Goal: Task Accomplishment & Management: Complete application form

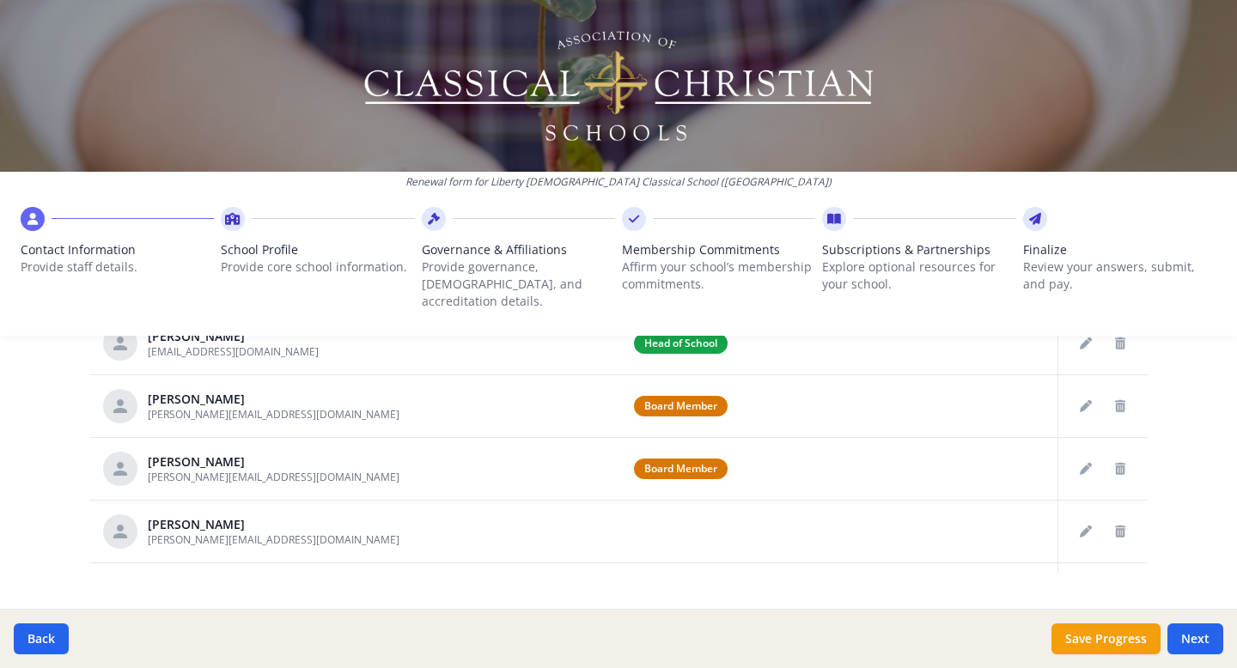
scroll to position [1010, 0]
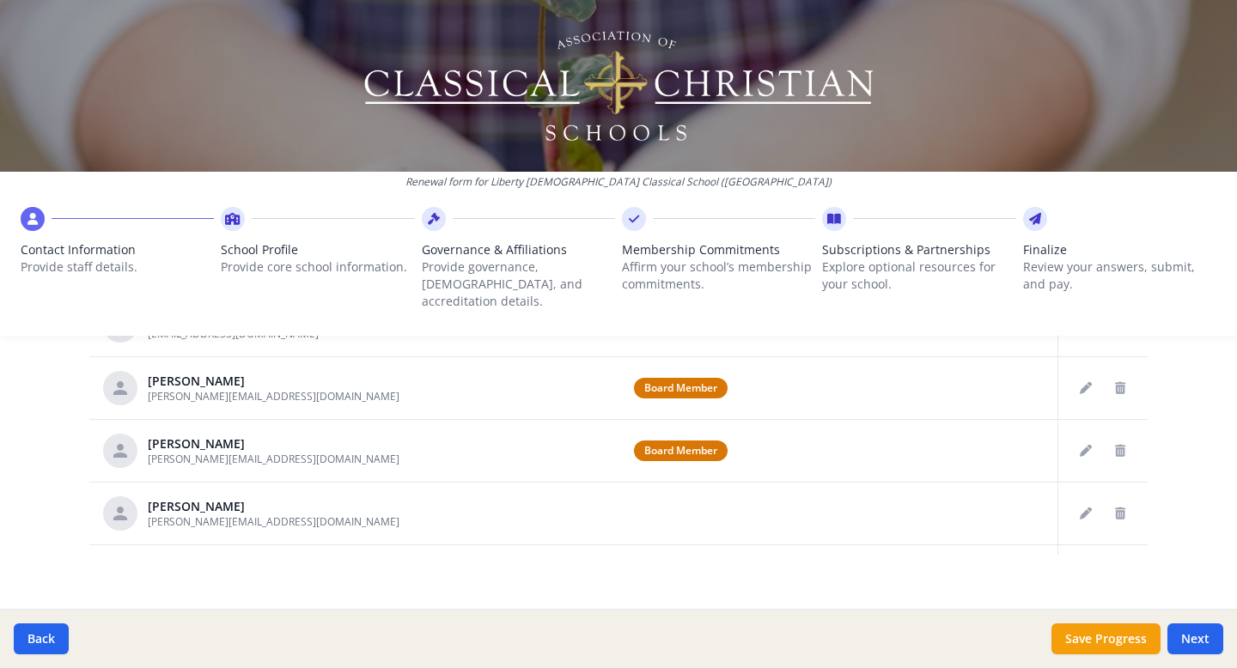
click at [823, 211] on div at bounding box center [918, 219] width 193 height 24
click at [839, 213] on icon at bounding box center [834, 218] width 14 height 17
click at [1199, 631] on button "Next" at bounding box center [1196, 639] width 56 height 31
type input "[PHONE_NUMBER]"
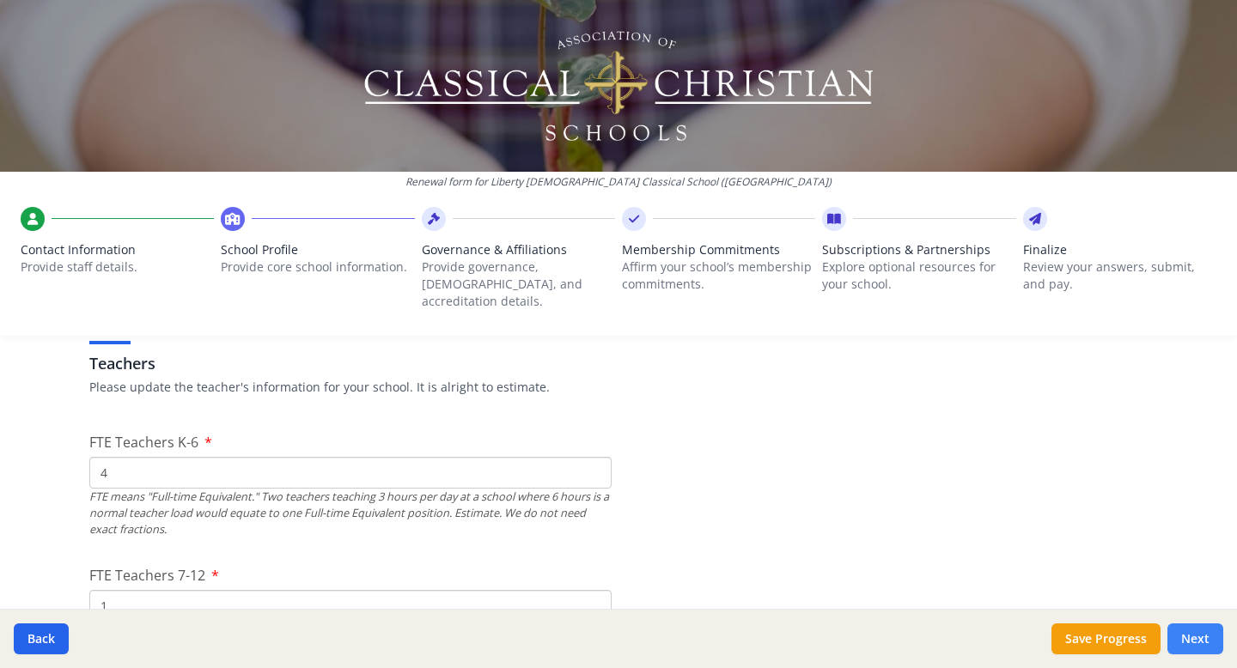
click at [1199, 631] on button "Next" at bounding box center [1196, 639] width 56 height 31
click at [1194, 641] on button "Next" at bounding box center [1196, 639] width 56 height 31
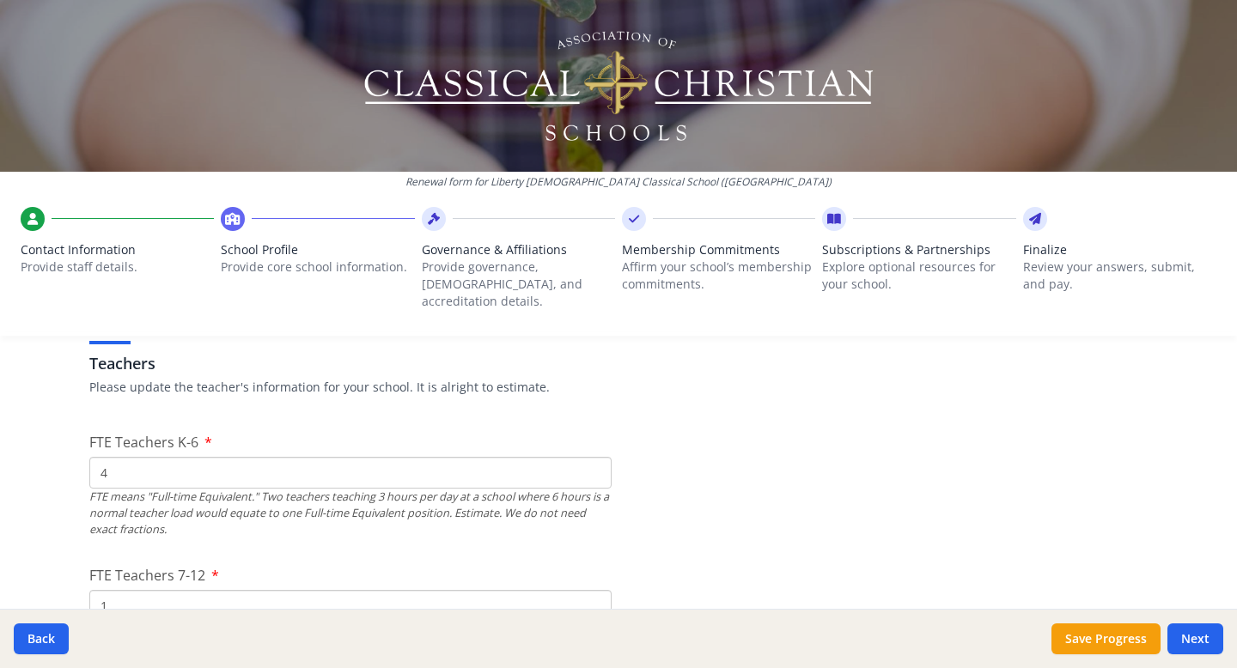
click at [1105, 58] on div at bounding box center [618, 86] width 1237 height 172
click at [835, 218] on icon at bounding box center [834, 218] width 14 height 17
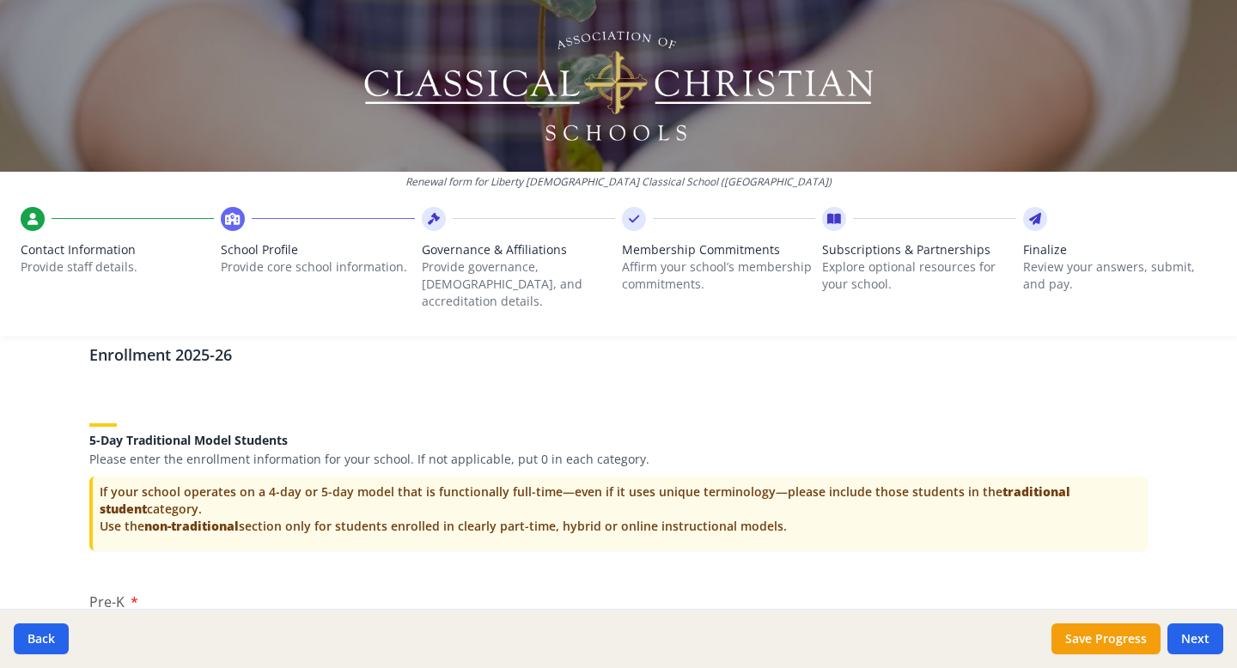
scroll to position [3381, 0]
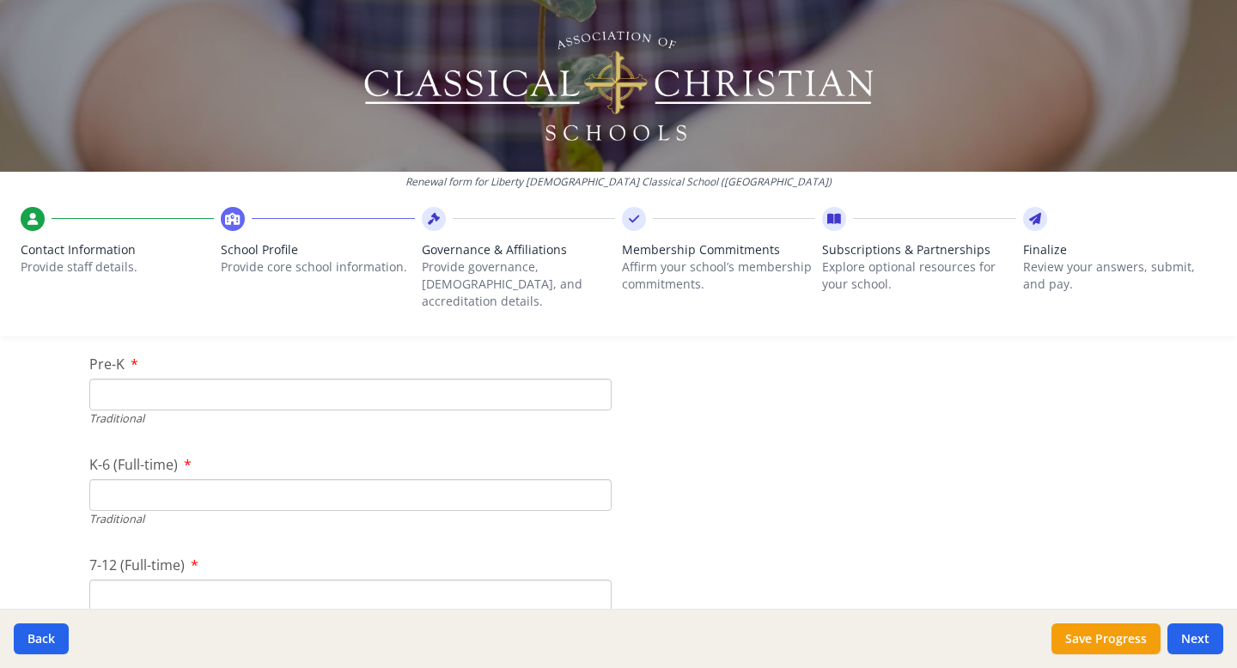
scroll to position [3597, 0]
click at [409, 383] on input "Pre-K" at bounding box center [350, 399] width 522 height 32
click at [595, 383] on input "1" at bounding box center [350, 399] width 522 height 32
click at [595, 383] on input "2" at bounding box center [350, 399] width 522 height 32
click at [595, 383] on input "3" at bounding box center [350, 399] width 522 height 32
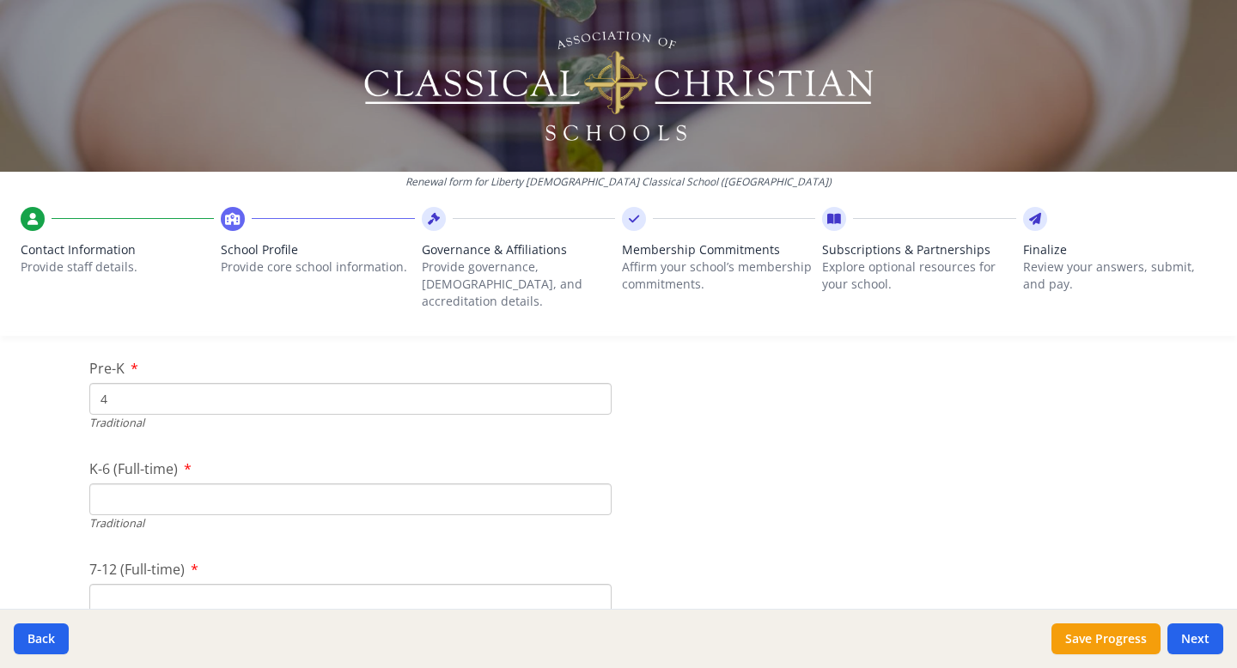
click at [595, 383] on input "4" at bounding box center [350, 399] width 522 height 32
click at [595, 383] on input "5" at bounding box center [350, 399] width 522 height 32
click at [595, 383] on input "6" at bounding box center [350, 399] width 522 height 32
type input "7"
click at [595, 383] on input "7" at bounding box center [350, 399] width 522 height 32
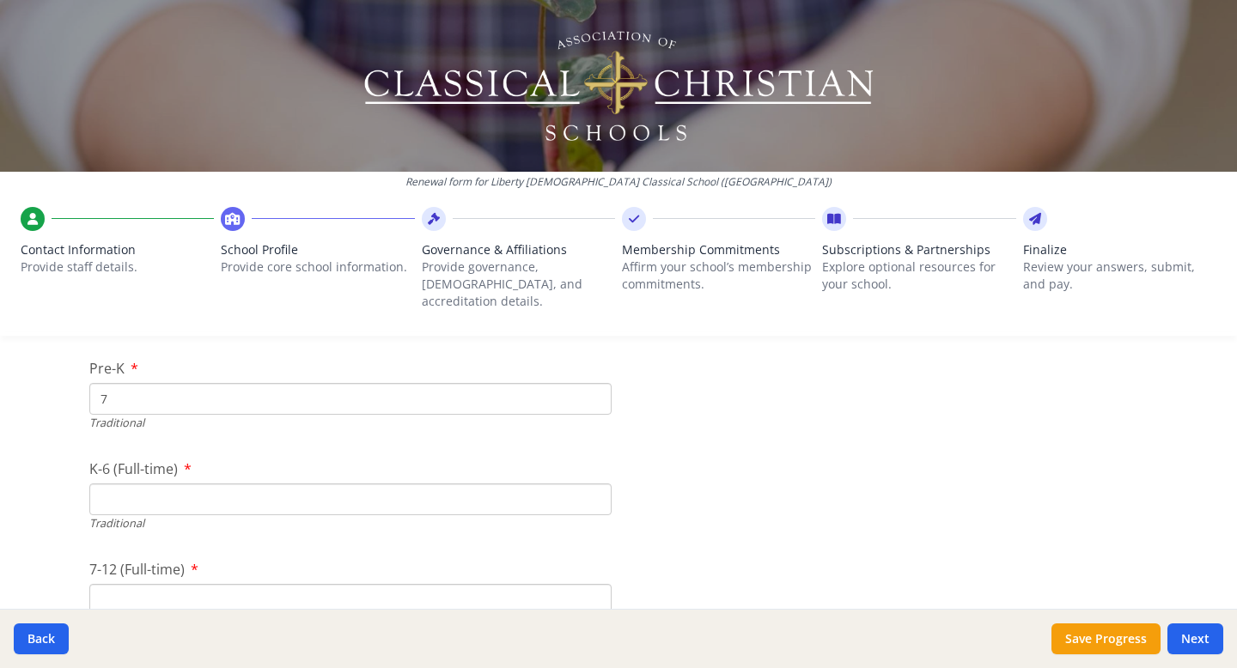
click at [532, 484] on input "K-6 (Full-time)" at bounding box center [350, 500] width 522 height 32
click at [355, 587] on input "7-12 (Full-time)" at bounding box center [350, 600] width 522 height 32
type input "3"
type input "4"
click at [173, 484] on input "K-6 (Full-time)" at bounding box center [350, 500] width 522 height 32
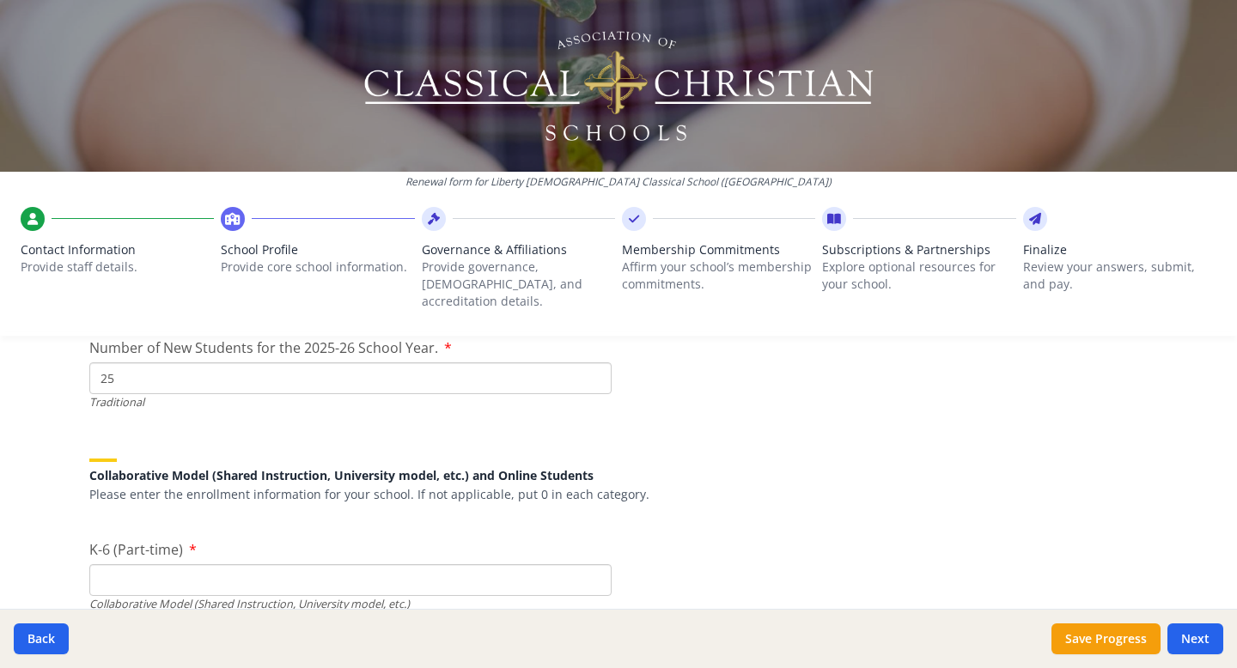
scroll to position [3920, 0]
type input "15"
click at [122, 362] on input "25" at bounding box center [350, 378] width 522 height 32
type input "2"
click at [126, 374] on input "2" at bounding box center [350, 378] width 522 height 32
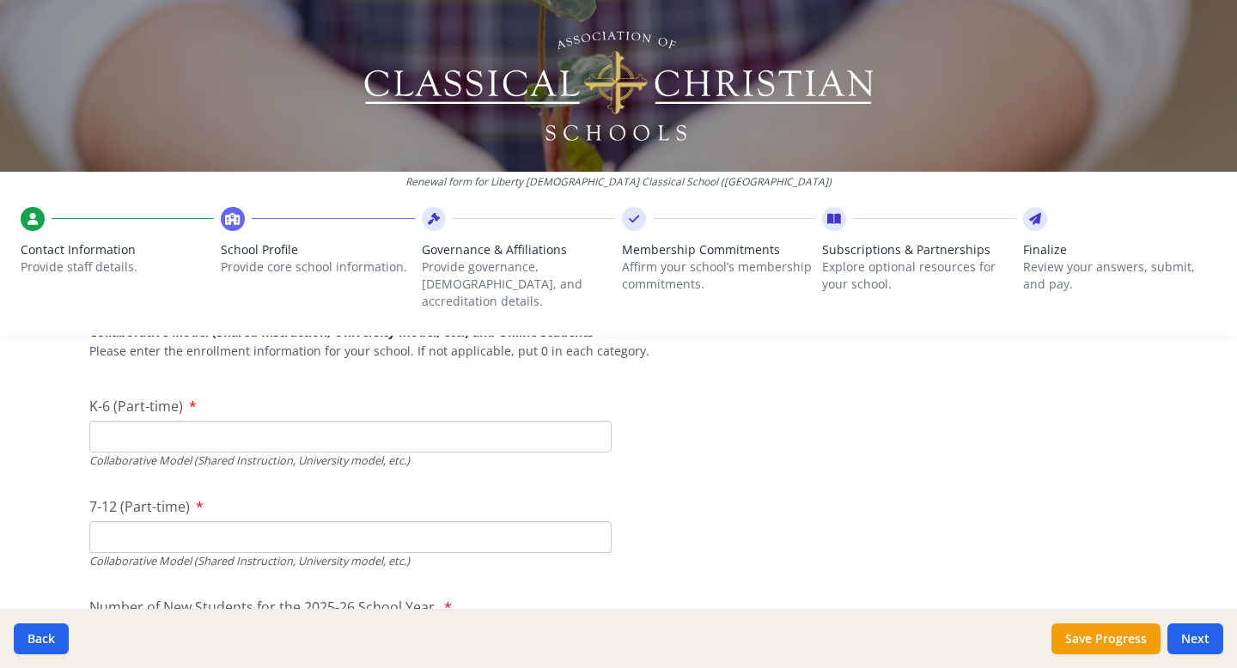
scroll to position [4036, 0]
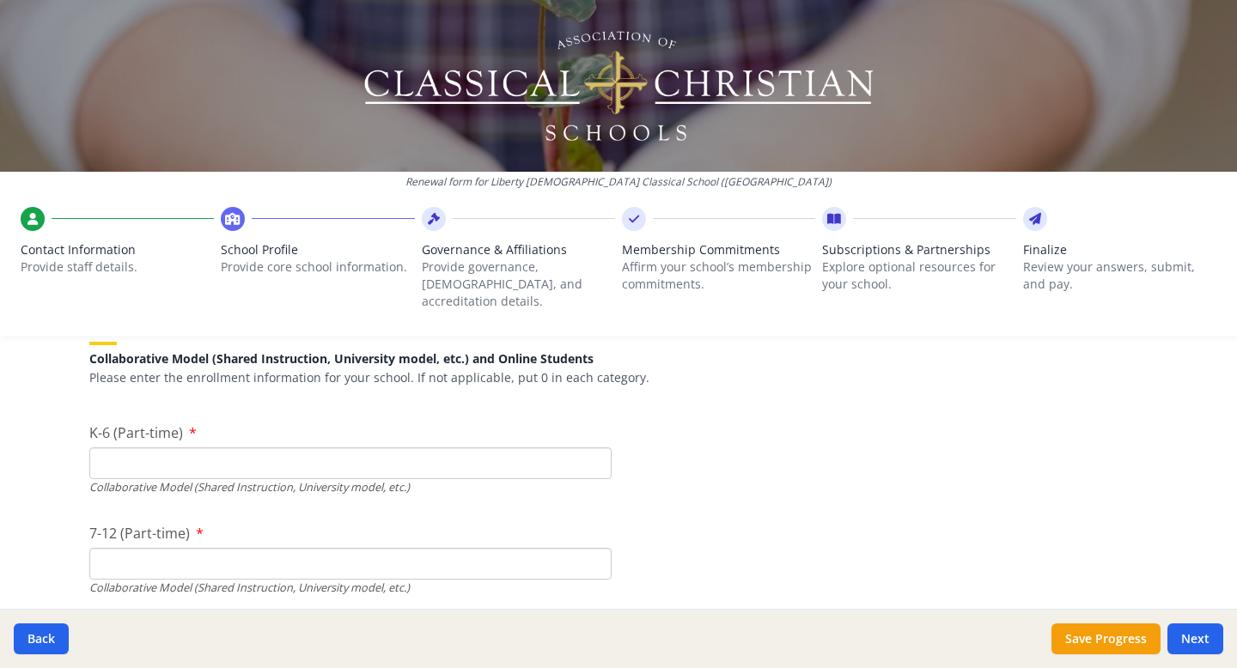
type input "10"
click at [476, 448] on input "K-6 (Part-time)" at bounding box center [350, 464] width 522 height 32
type input "0"
click at [596, 449] on input "0" at bounding box center [350, 464] width 522 height 32
type input "0"
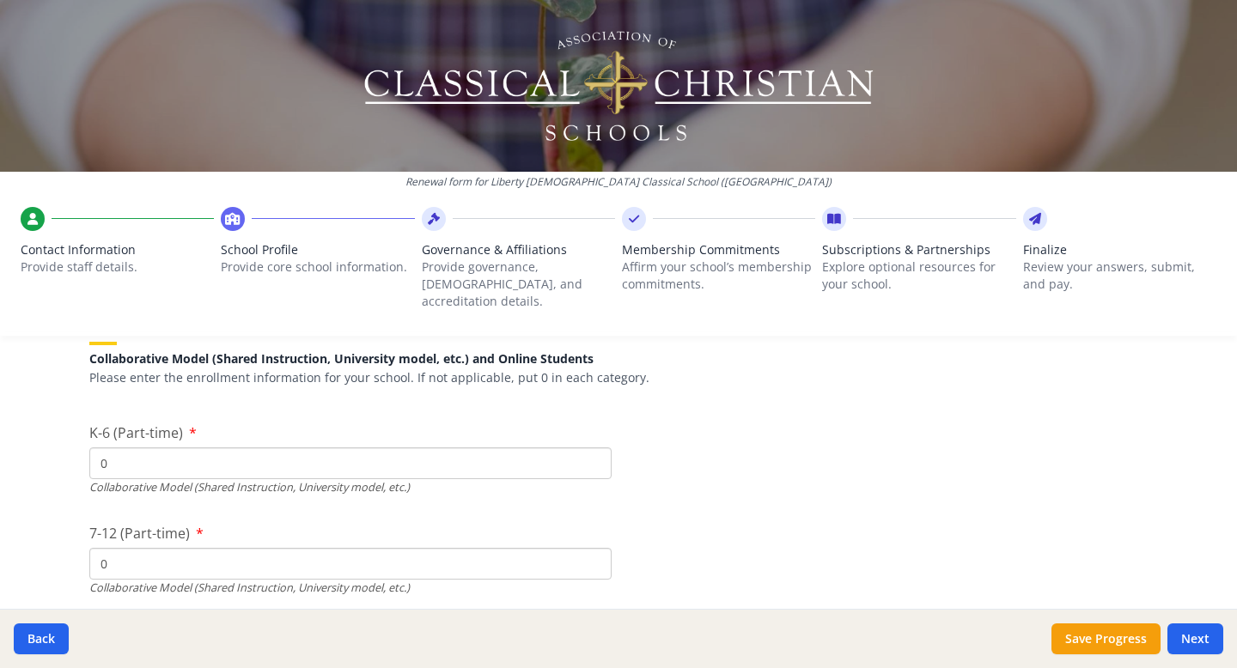
click at [595, 551] on input "0" at bounding box center [350, 564] width 522 height 32
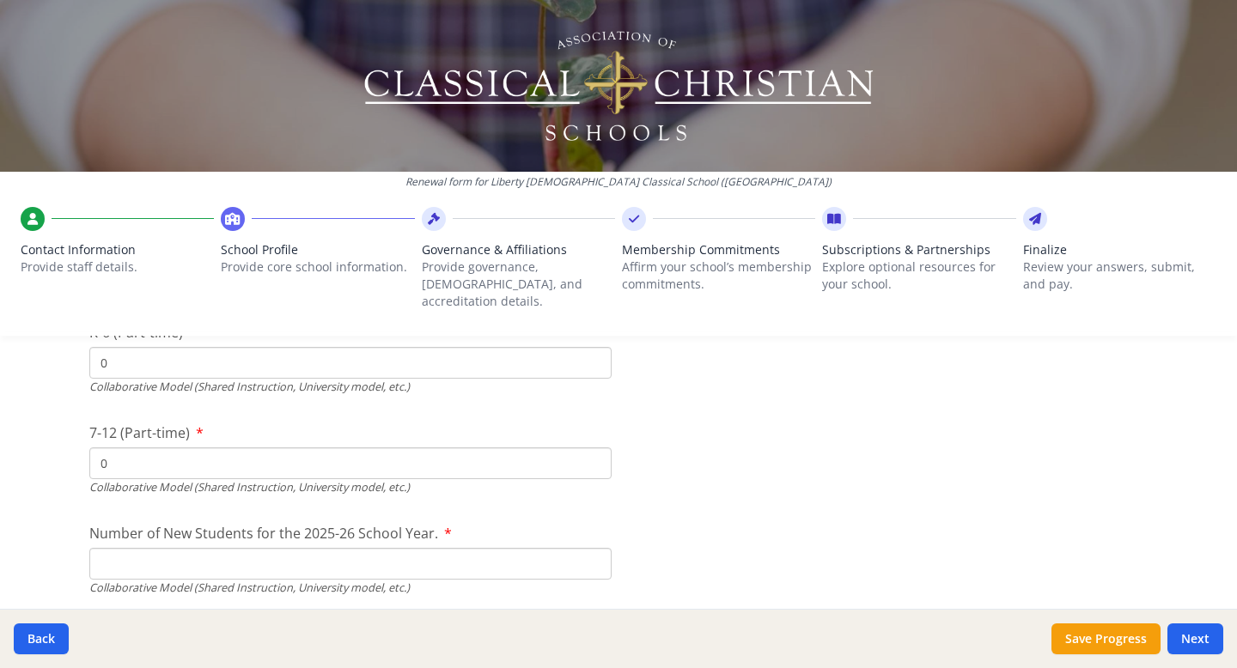
scroll to position [4180, 0]
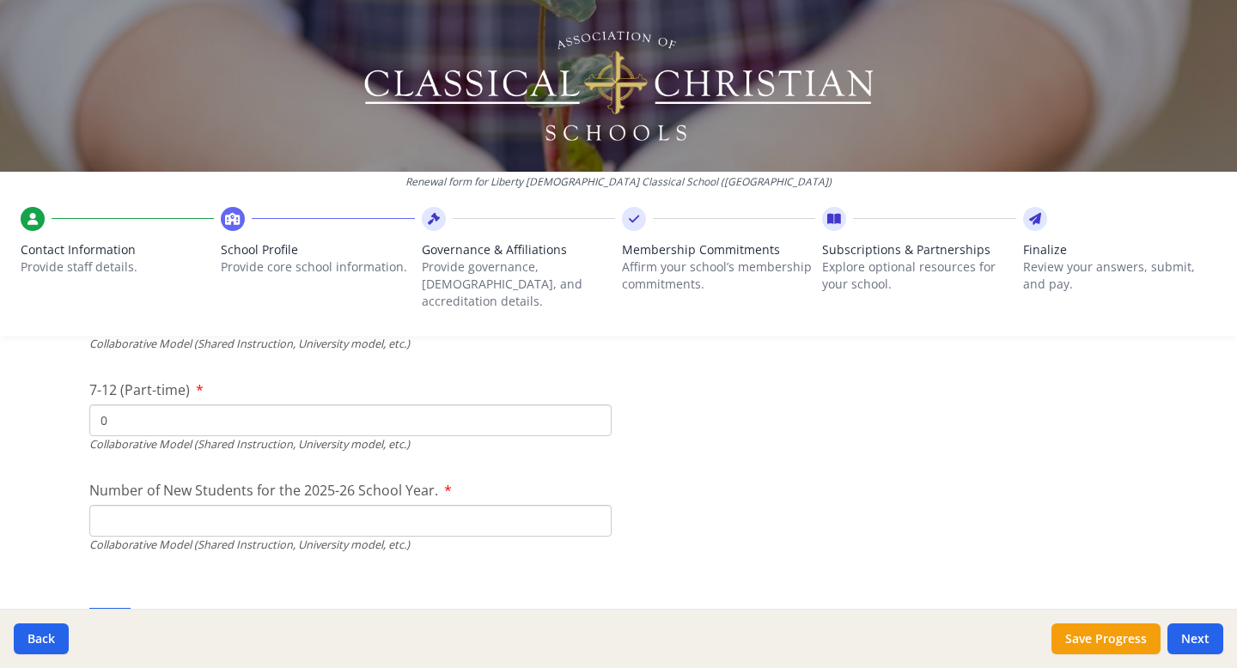
click at [604, 134] on input "Number of New Students for the 2025-26 School Year." at bounding box center [350, 118] width 522 height 32
type input "0"
click at [592, 134] on input "0" at bounding box center [350, 118] width 522 height 32
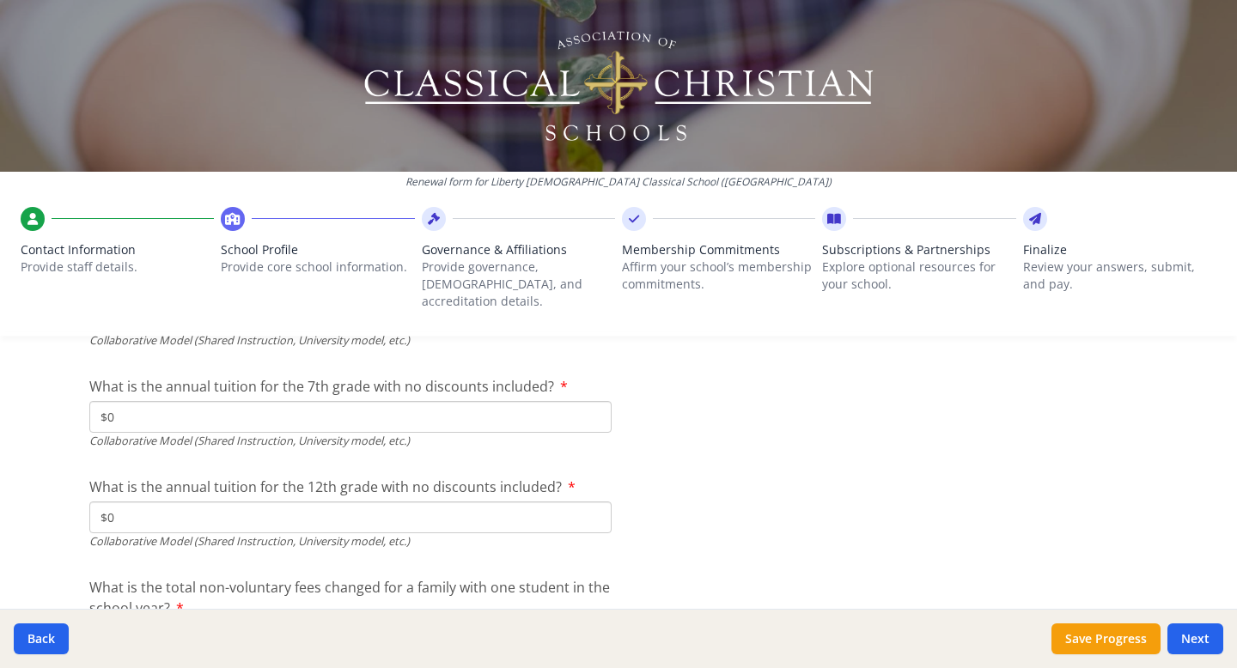
scroll to position [5747, 0]
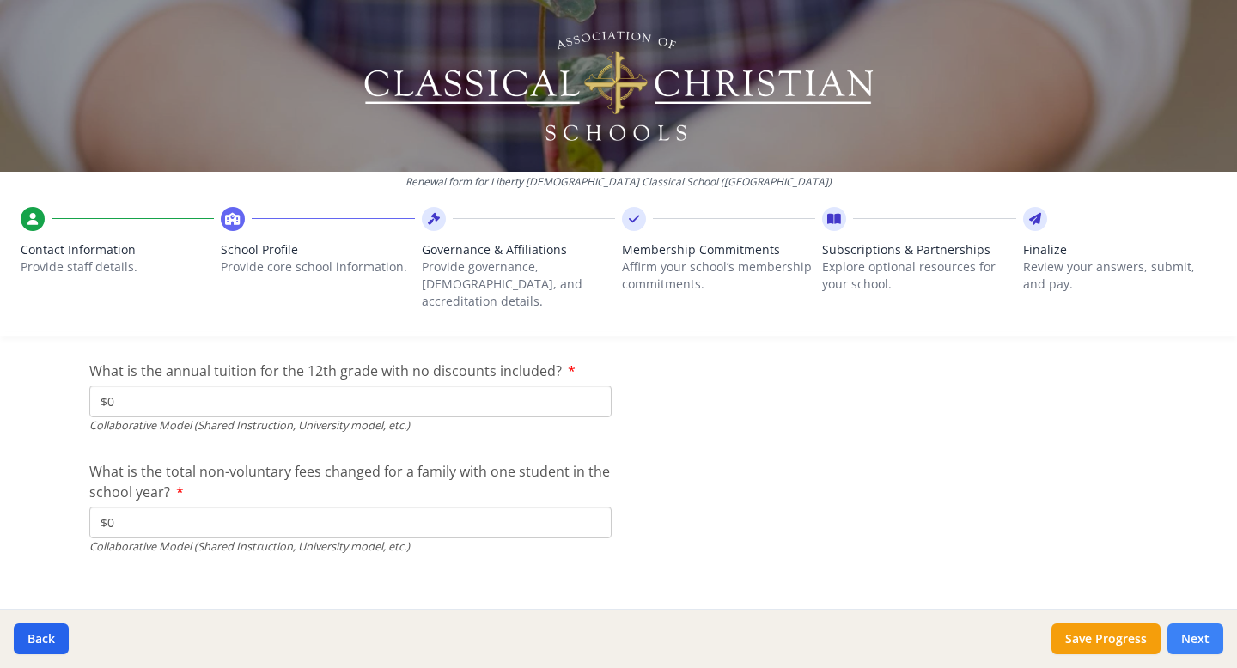
click at [1187, 634] on button "Next" at bounding box center [1196, 639] width 56 height 31
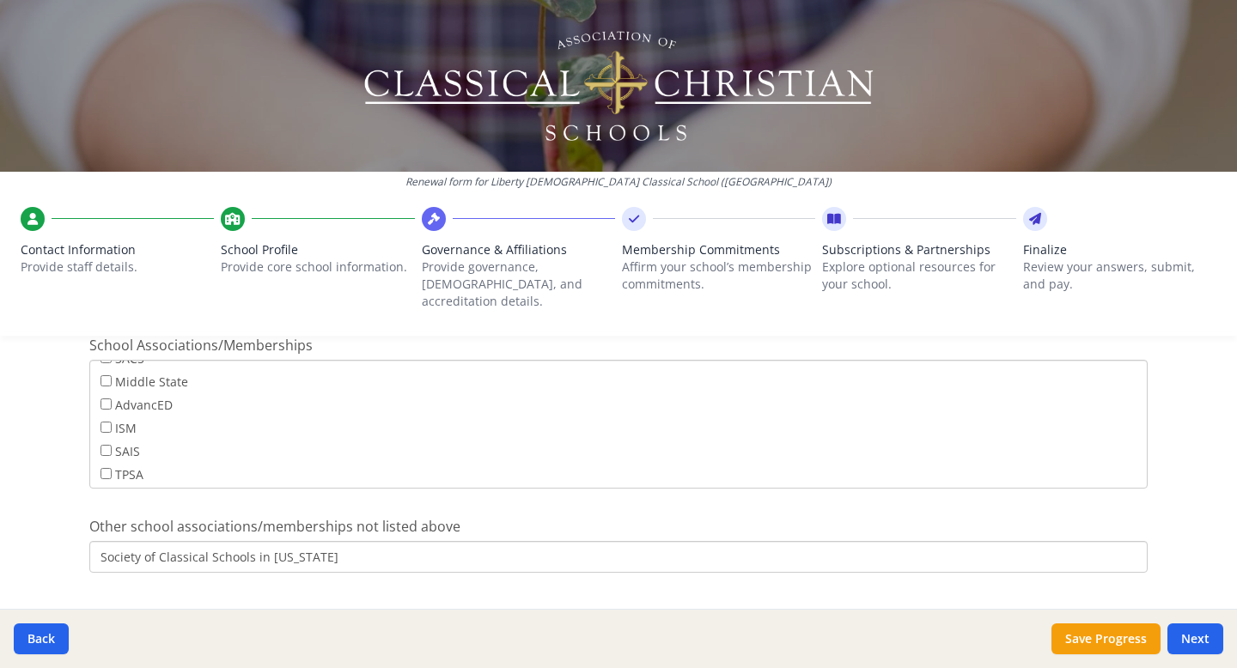
scroll to position [1133, 0]
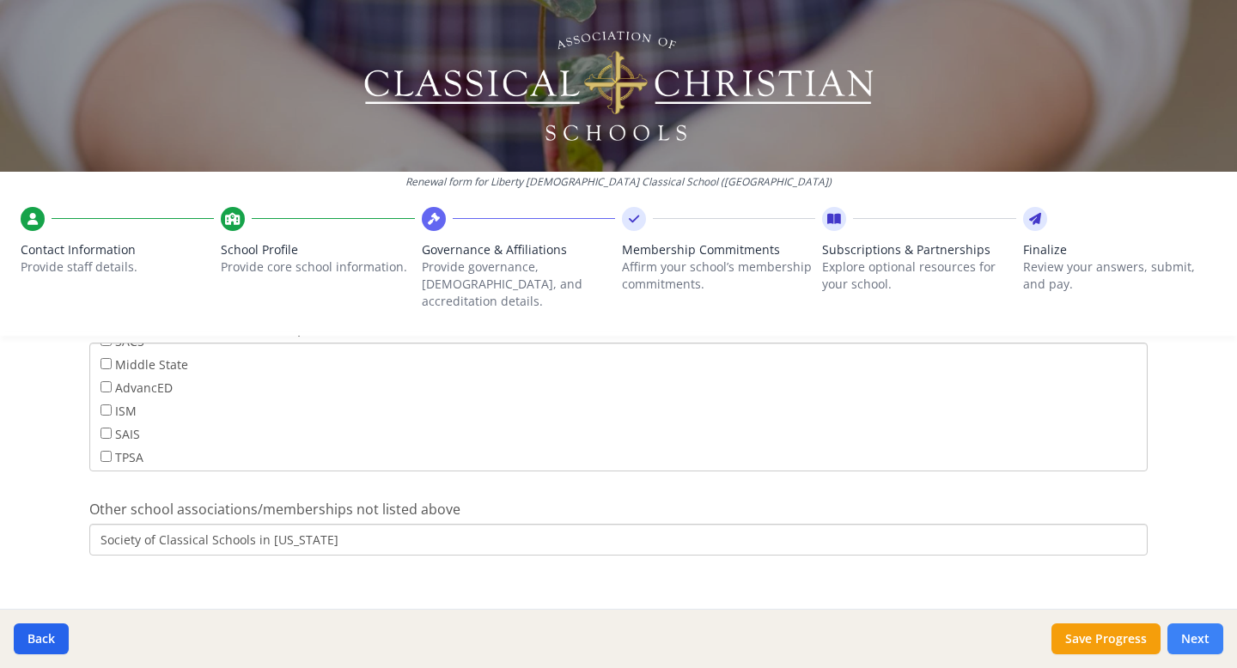
click at [1206, 640] on button "Next" at bounding box center [1196, 639] width 56 height 31
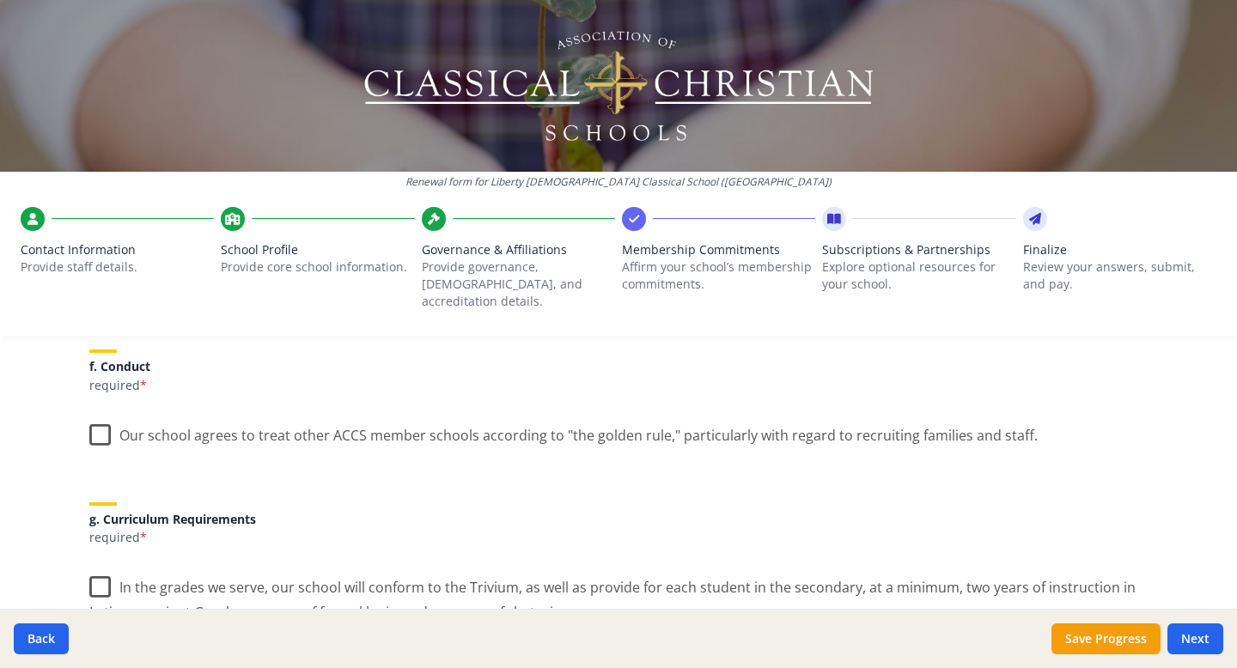
click at [103, 413] on label "Our school agrees to treat other ACCS member schools according to "the golden r…" at bounding box center [563, 431] width 949 height 37
click at [0, 0] on input "Our school agrees to treat other ACCS member schools according to "the golden r…" at bounding box center [0, 0] width 0 height 0
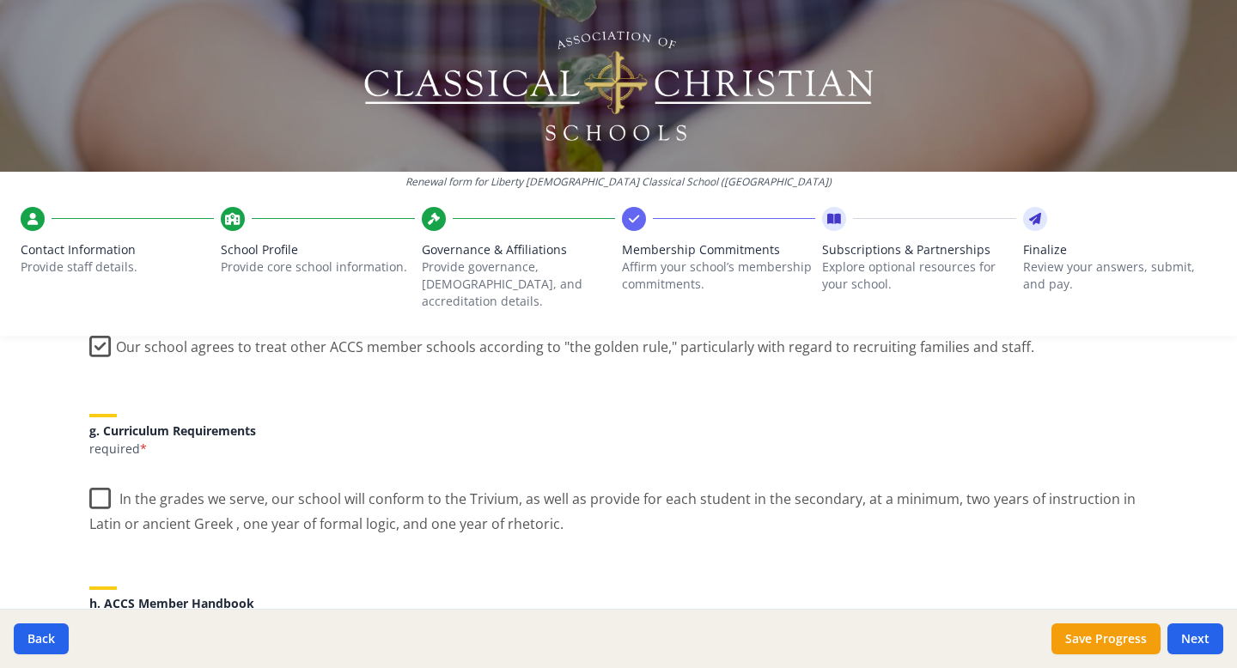
scroll to position [1231, 0]
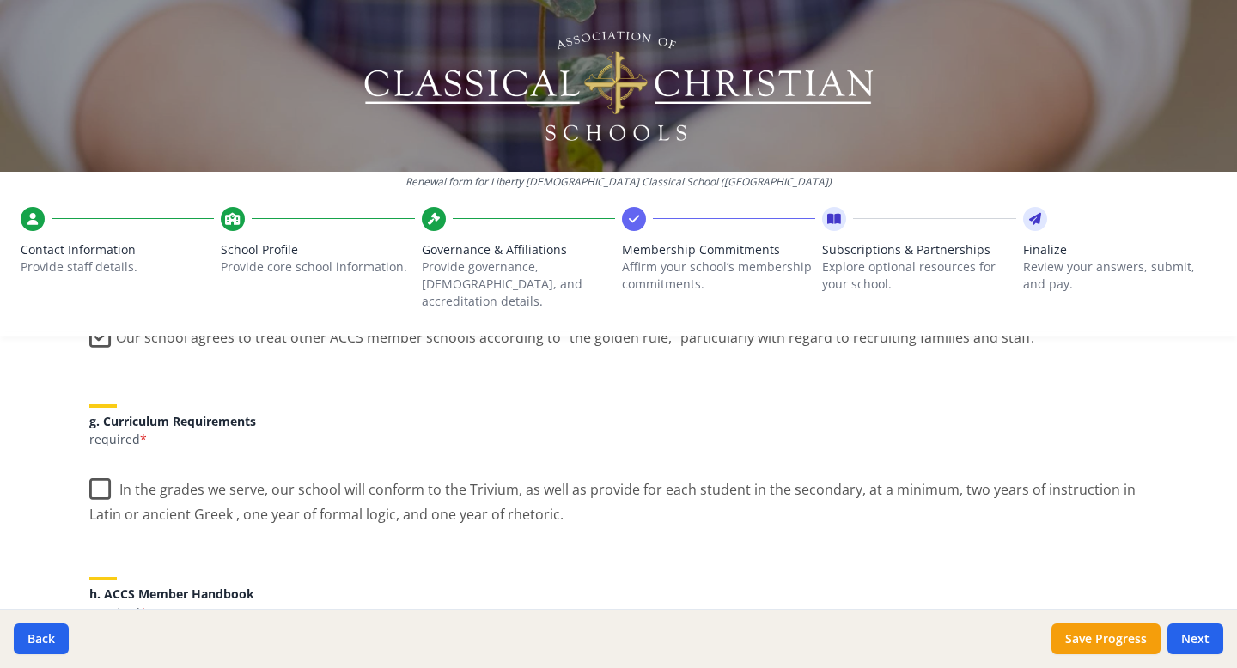
click at [101, 473] on label "In the grades we serve, our school will conform to the Trivium, as well as prov…" at bounding box center [618, 496] width 1059 height 58
click at [0, 0] on input "In the grades we serve, our school will conform to the Trivium, as well as prov…" at bounding box center [0, 0] width 0 height 0
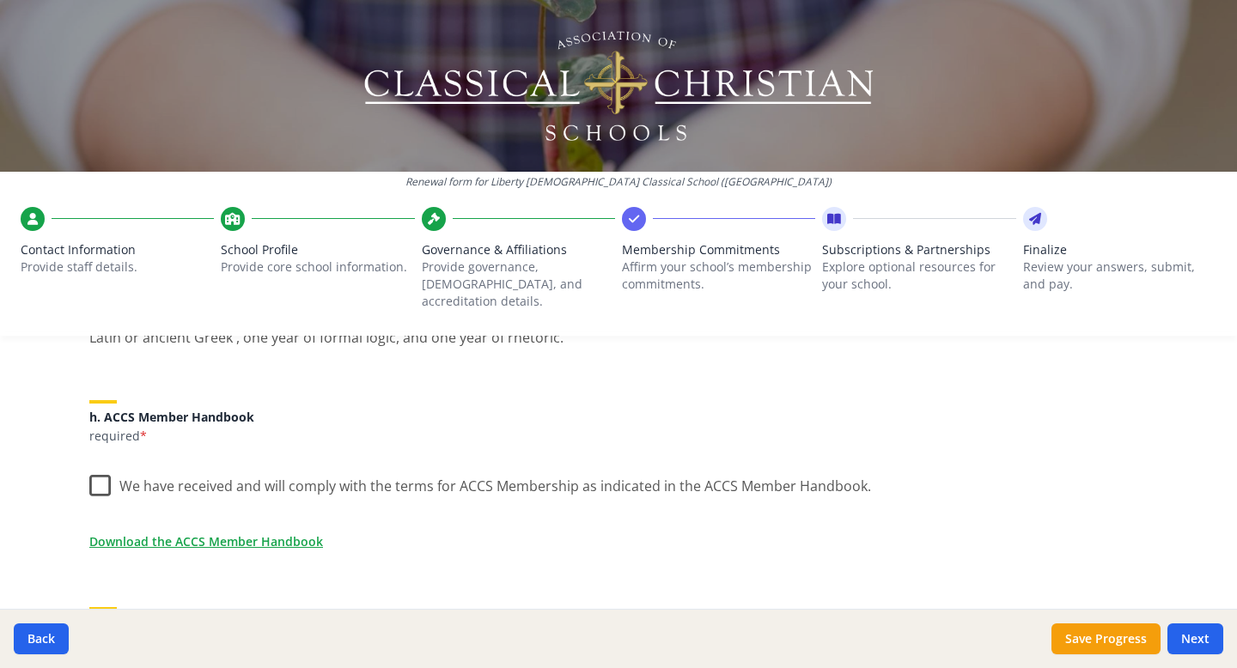
scroll to position [1411, 0]
click at [267, 530] on link "Download the ACCS Member Handbook" at bounding box center [210, 539] width 234 height 18
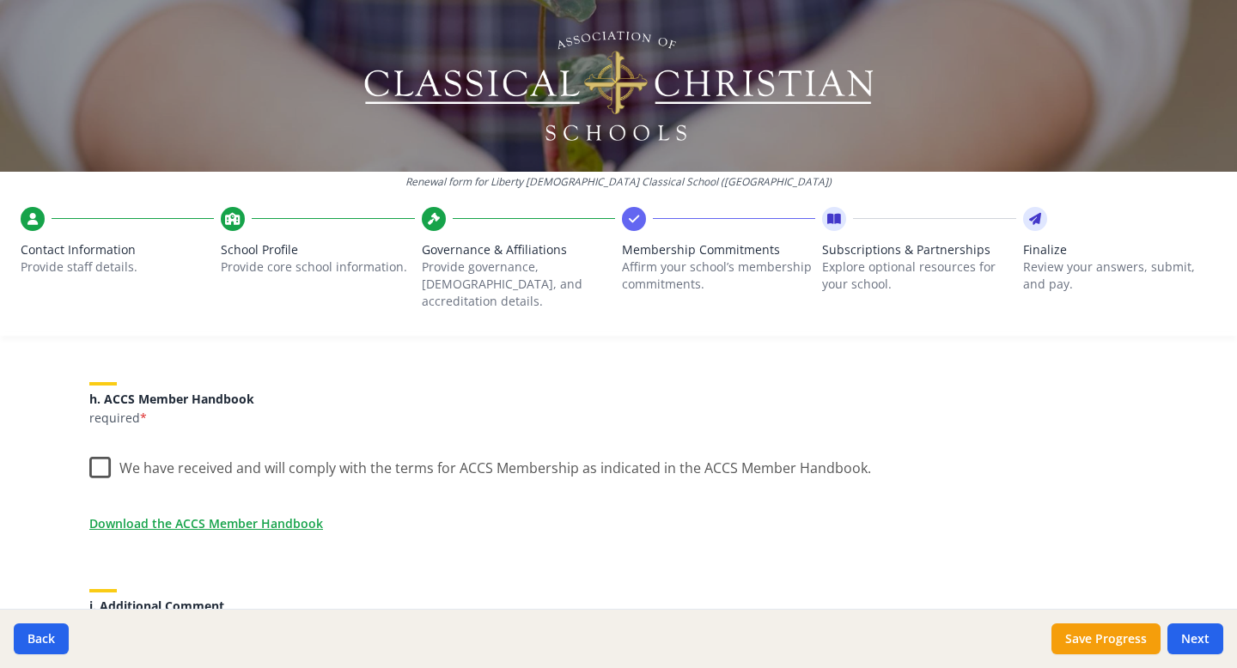
click at [104, 451] on label "We have received and will comply with the terms for ACCS Membership as indicate…" at bounding box center [480, 464] width 782 height 37
click at [0, 0] on input "We have received and will comply with the terms for ACCS Membership as indicate…" at bounding box center [0, 0] width 0 height 0
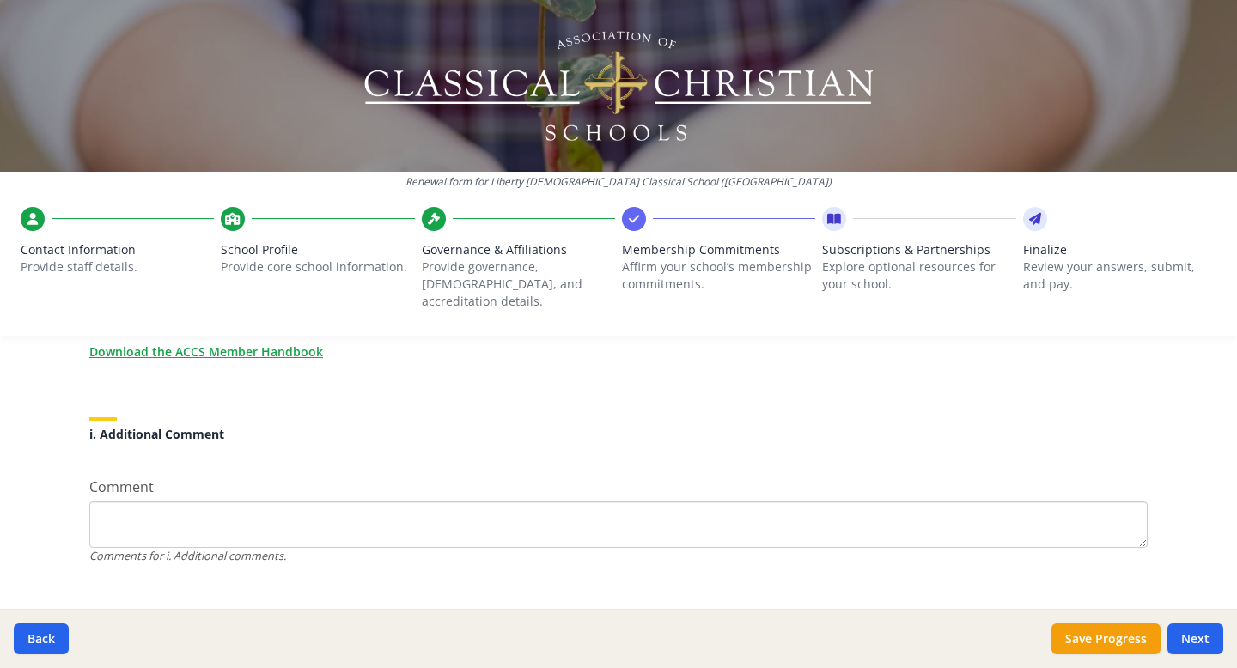
scroll to position [1609, 0]
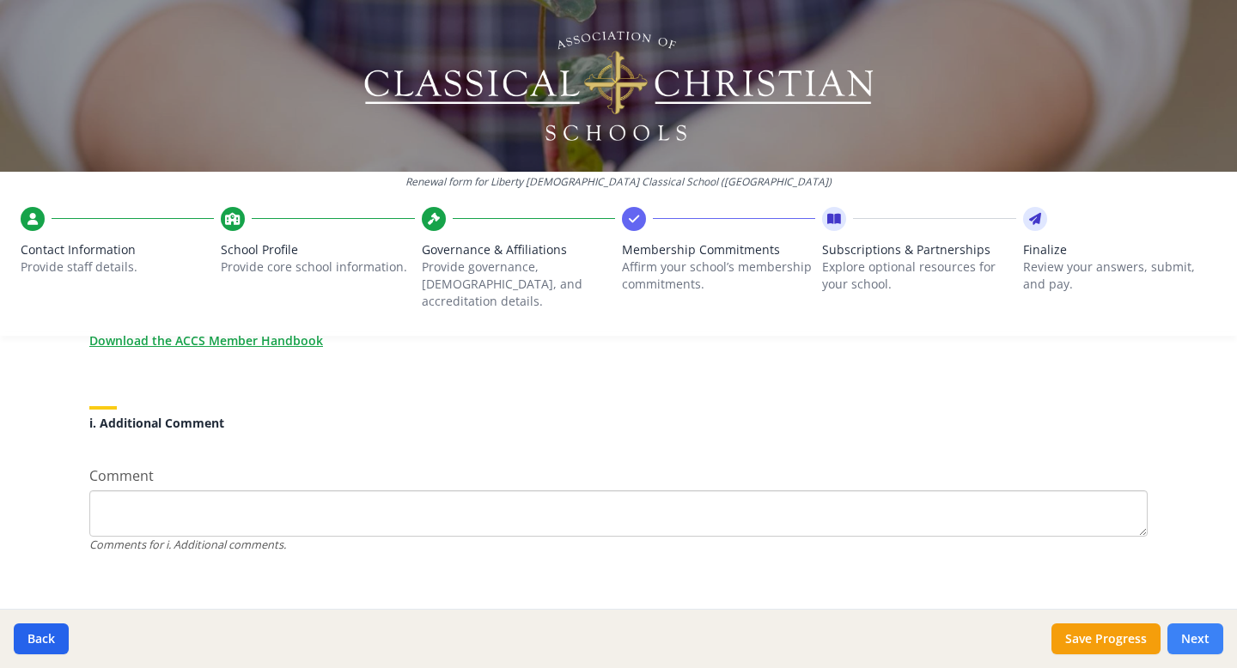
click at [1204, 639] on button "Next" at bounding box center [1196, 639] width 56 height 31
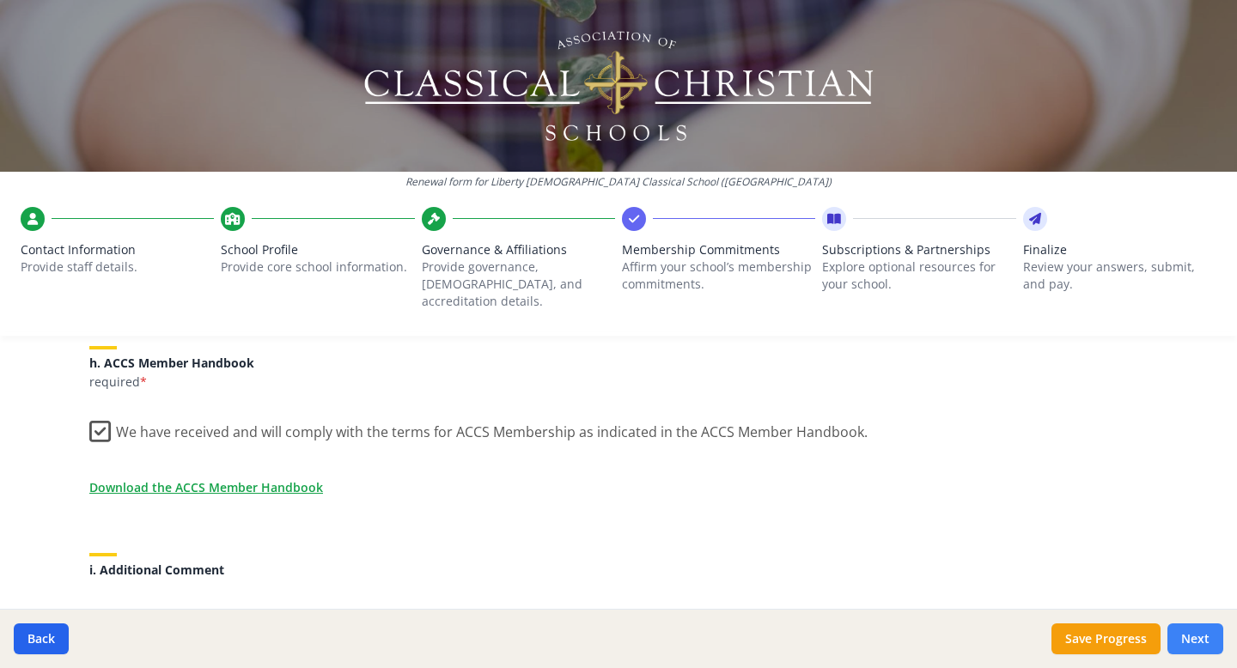
scroll to position [1756, 0]
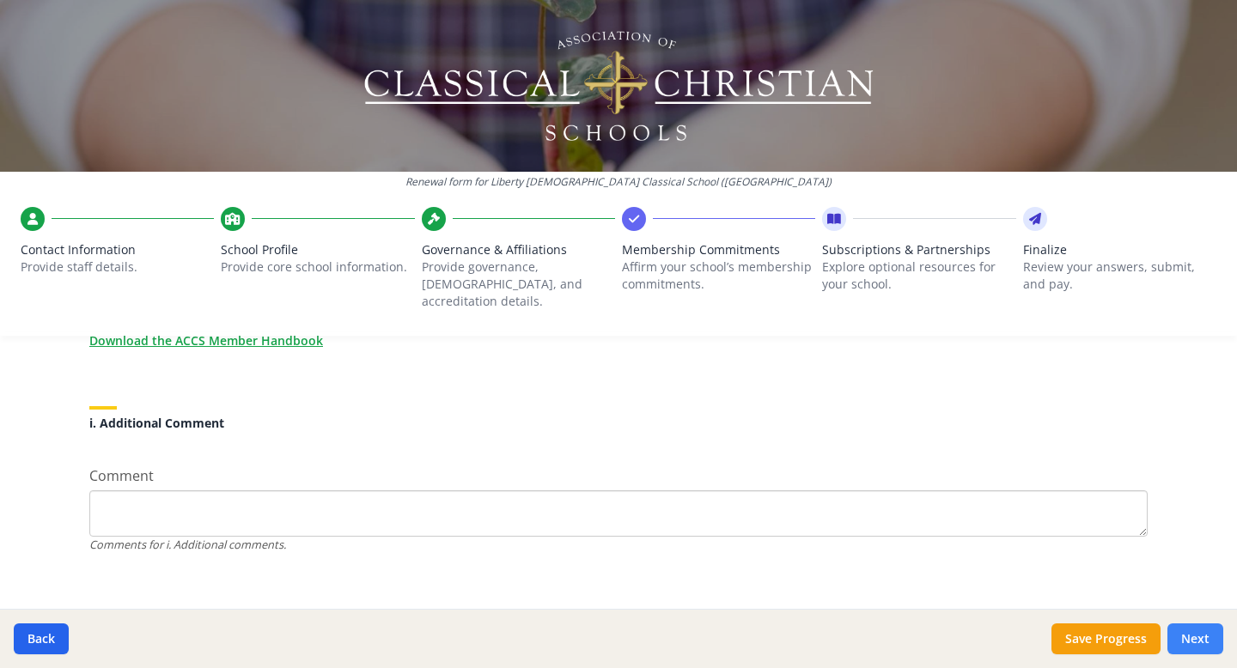
click at [1204, 639] on button "Next" at bounding box center [1196, 639] width 56 height 31
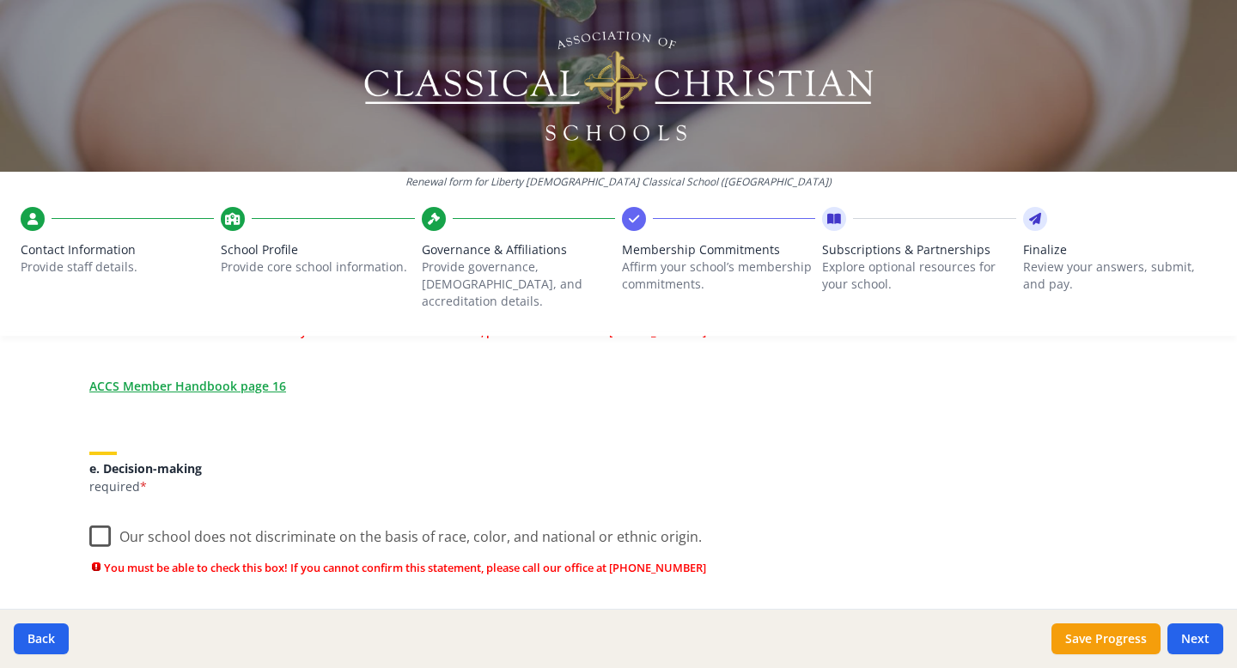
scroll to position [1002, 0]
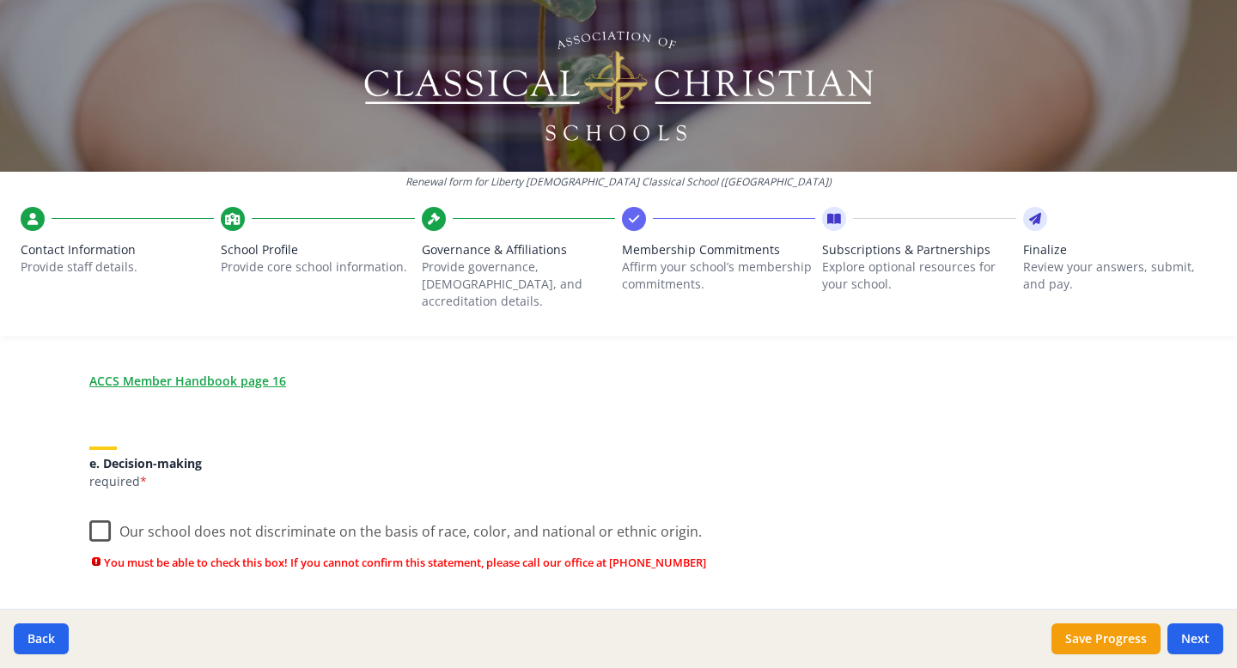
click at [96, 515] on label "Our school does not discriminate on the basis of race, color, and national or e…" at bounding box center [395, 527] width 613 height 37
click at [0, 0] on input "Our school does not discriminate on the basis of race, color, and national or e…" at bounding box center [0, 0] width 0 height 0
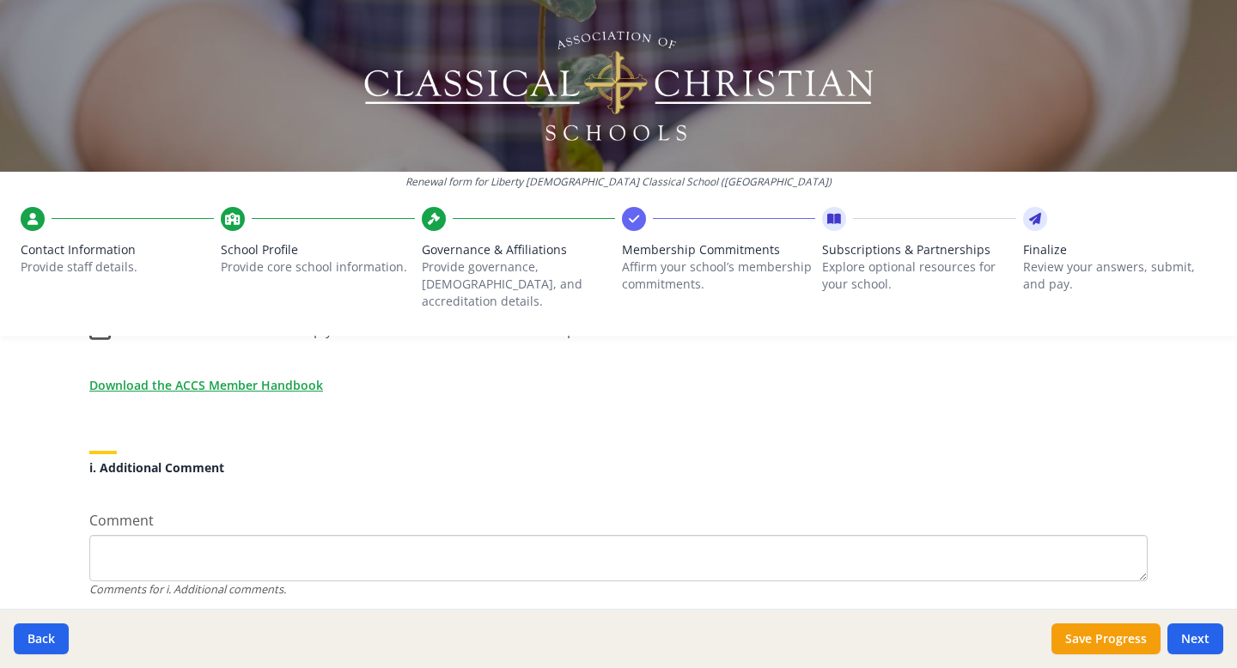
scroll to position [1693, 0]
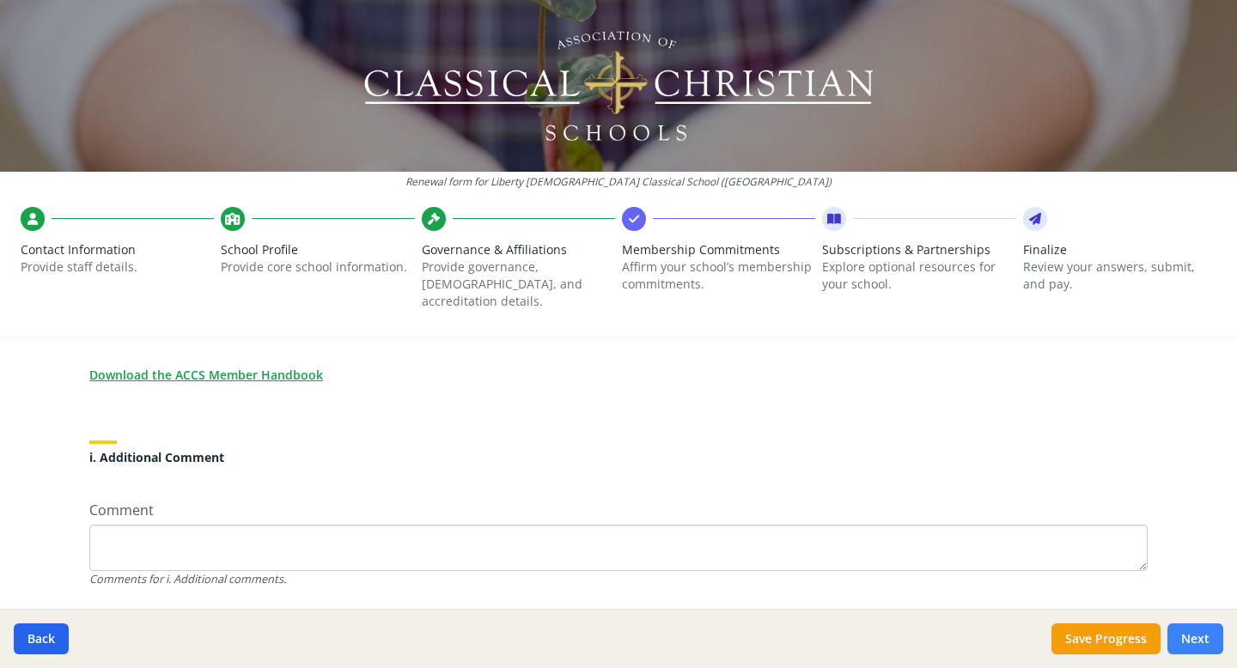
click at [1197, 636] on button "Next" at bounding box center [1196, 639] width 56 height 31
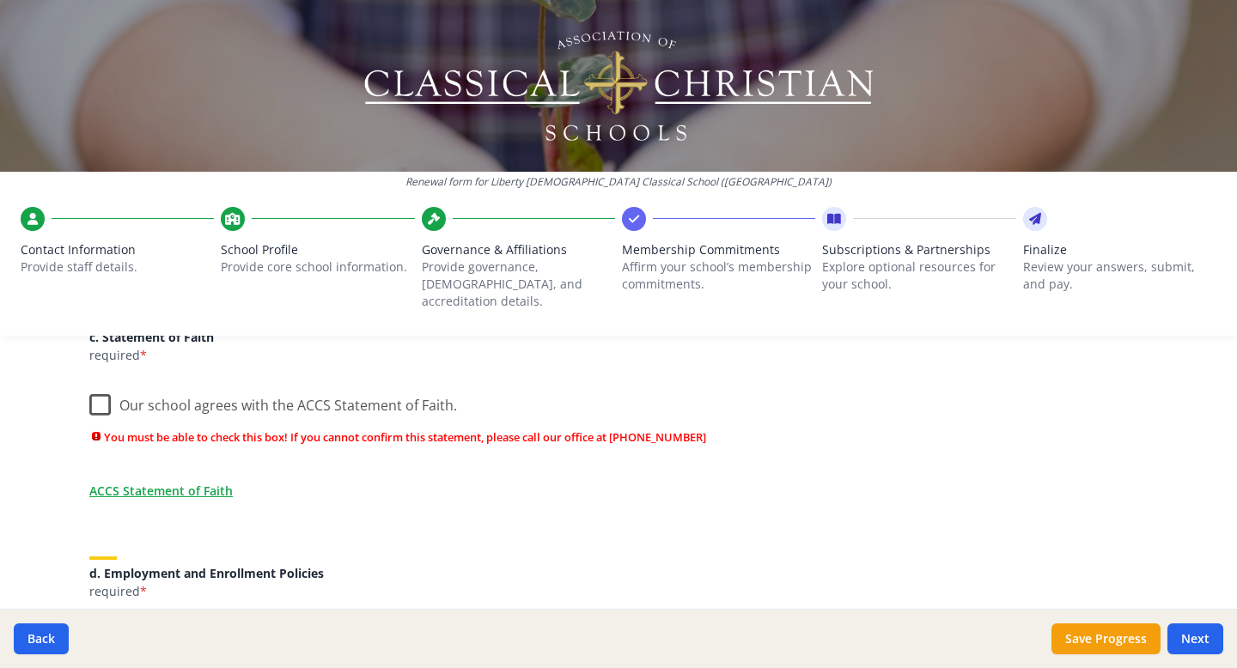
scroll to position [625, 0]
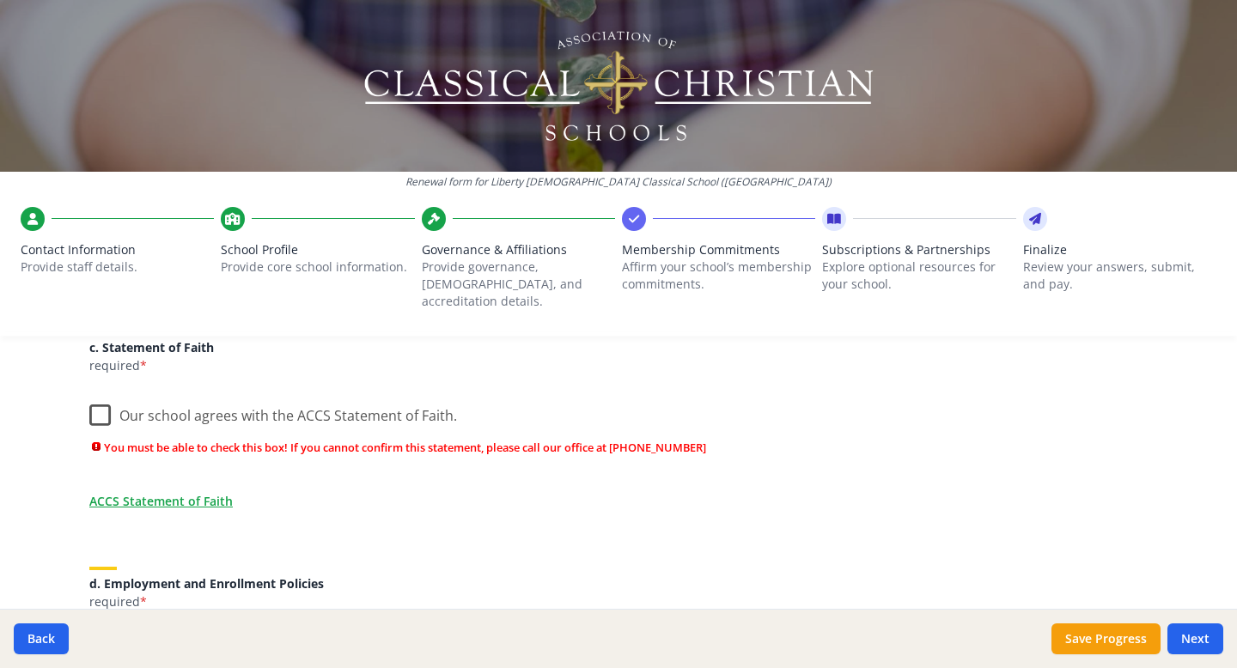
click at [104, 401] on label "Our school agrees with the ACCS Statement of Faith." at bounding box center [273, 412] width 368 height 37
click at [0, 0] on input "Our school agrees with the ACCS Statement of Faith." at bounding box center [0, 0] width 0 height 0
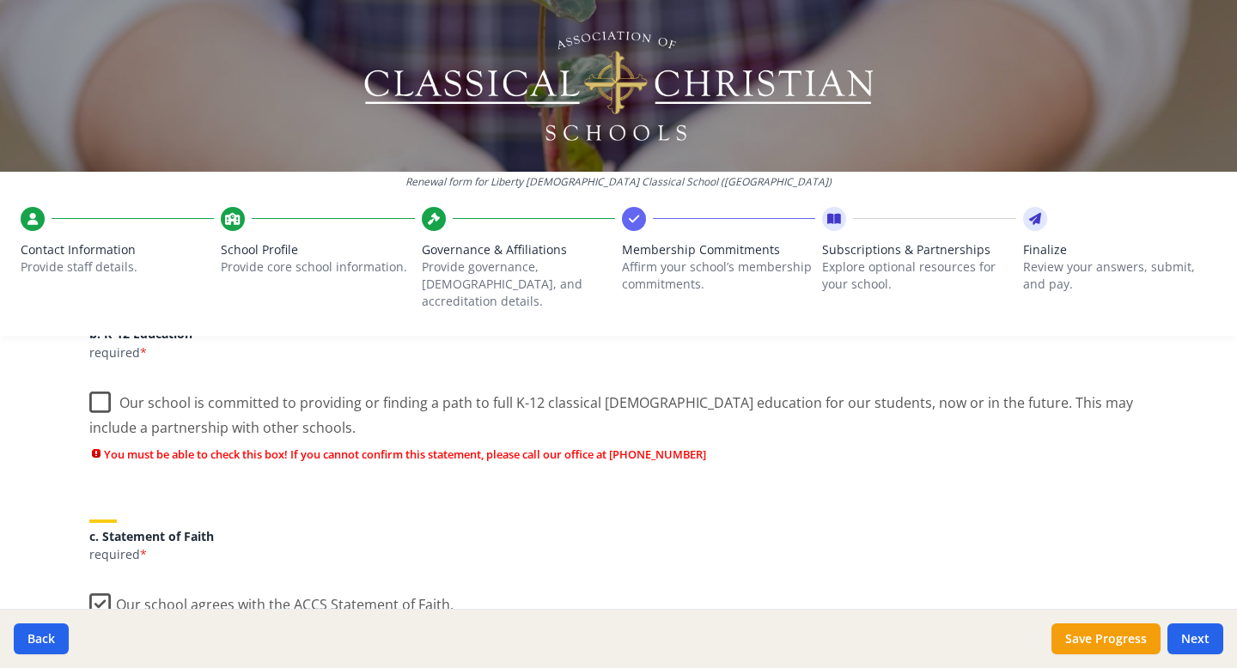
scroll to position [395, 0]
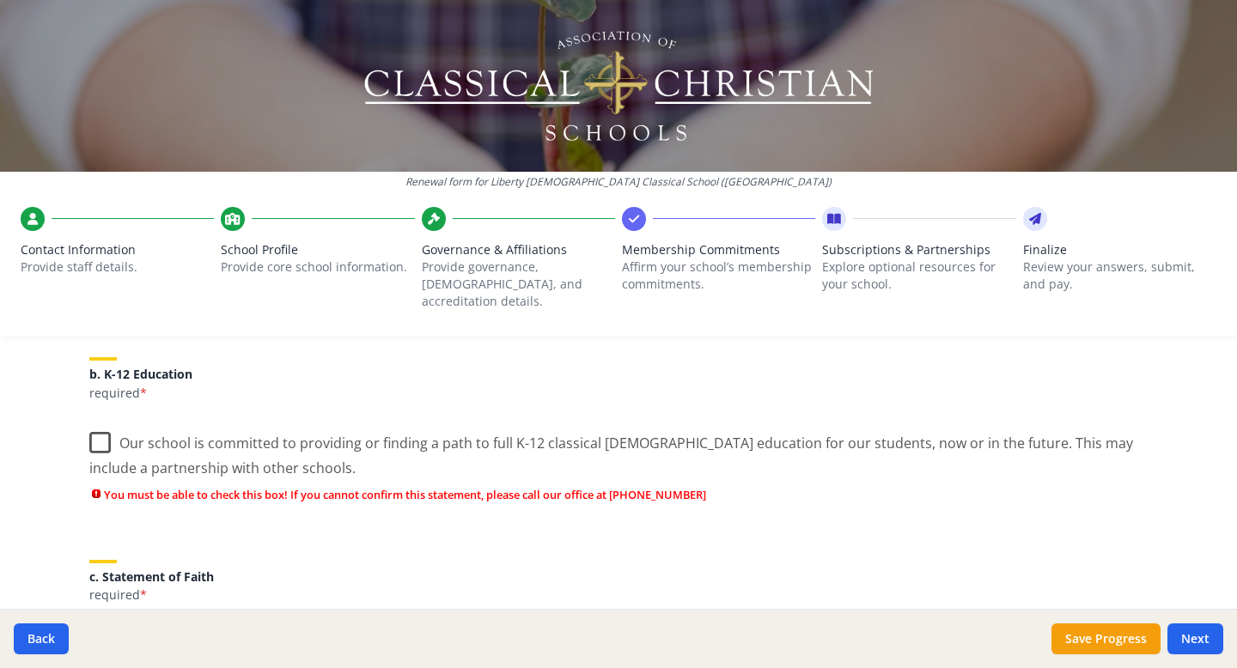
click at [101, 424] on label "Our school is committed to providing or finding a path to full K-12 classical […" at bounding box center [618, 450] width 1059 height 58
click at [0, 0] on input "Our school is committed to providing or finding a path to full K-12 classical […" at bounding box center [0, 0] width 0 height 0
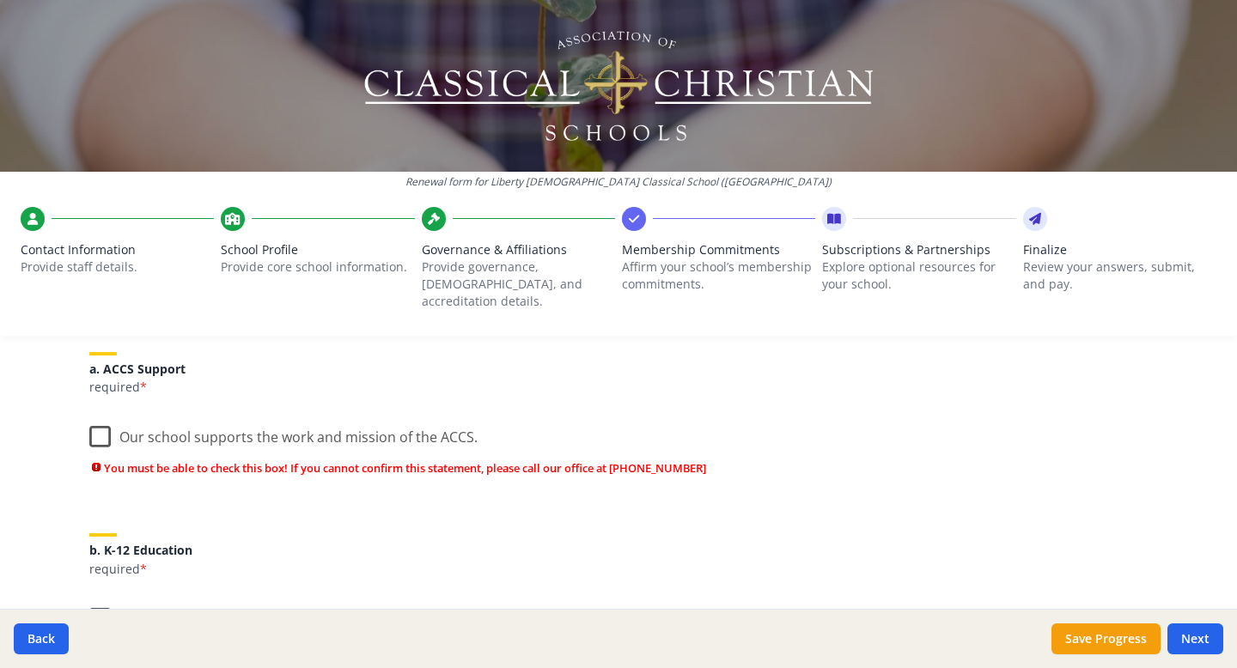
scroll to position [59, 0]
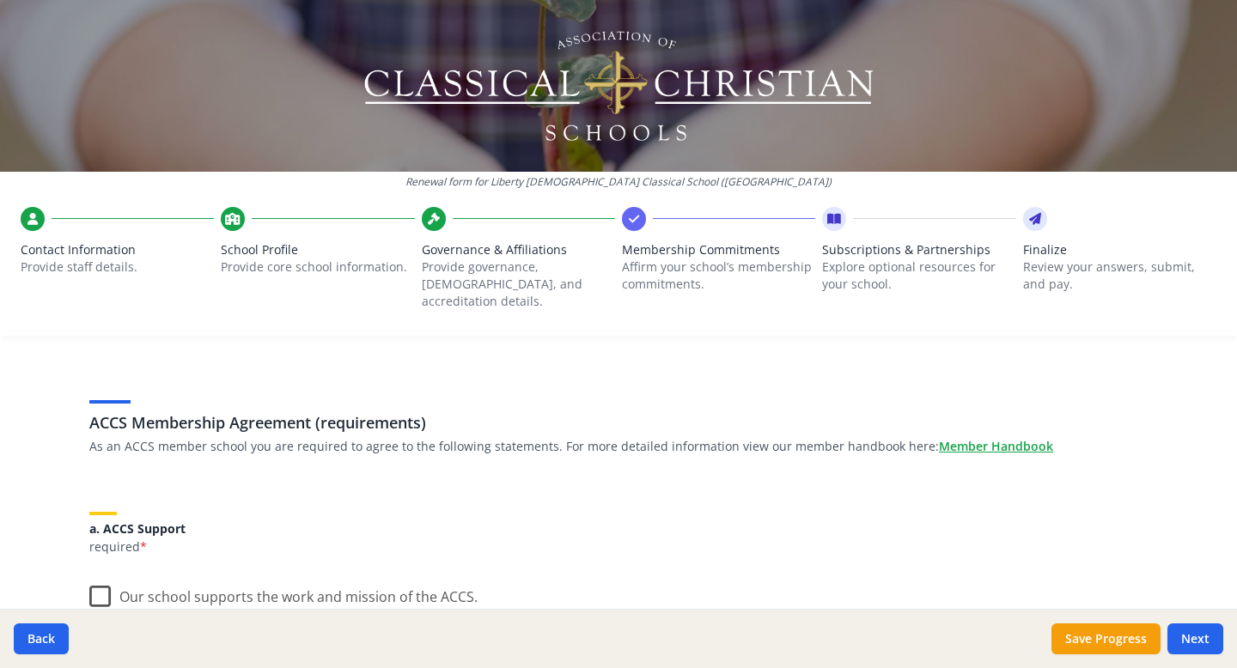
click at [97, 582] on label "Our school supports the work and mission of the ACCS." at bounding box center [283, 593] width 388 height 37
click at [0, 0] on input "Our school supports the work and mission of the ACCS." at bounding box center [0, 0] width 0 height 0
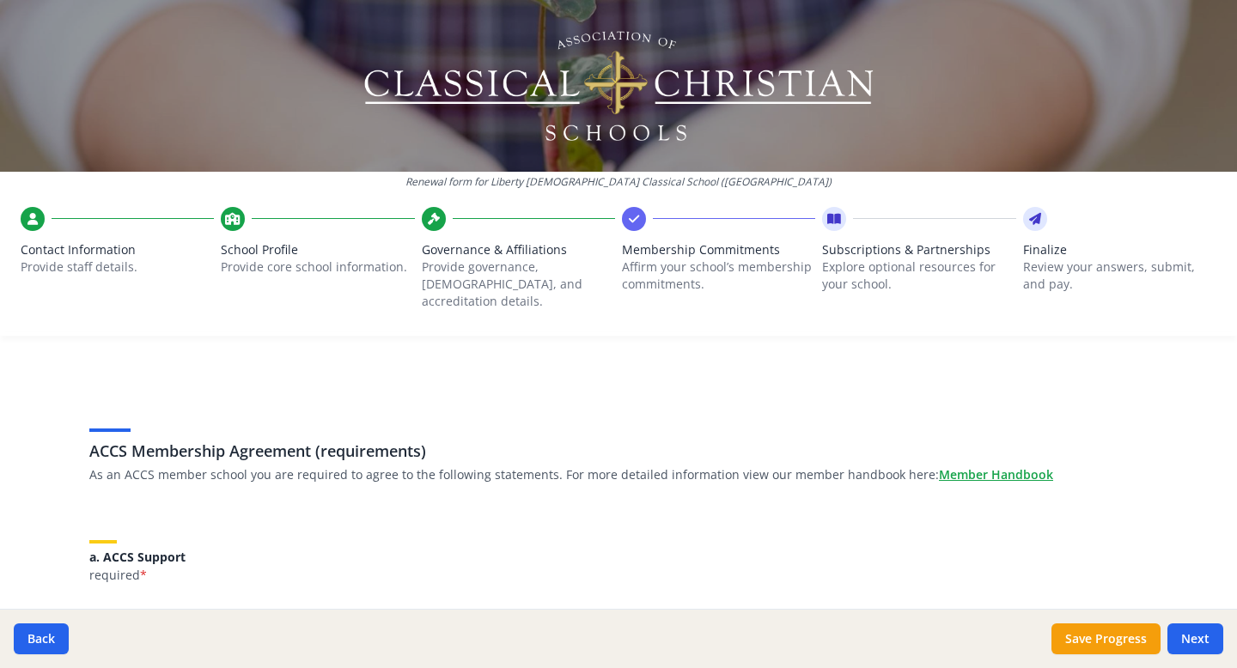
scroll to position [0, 0]
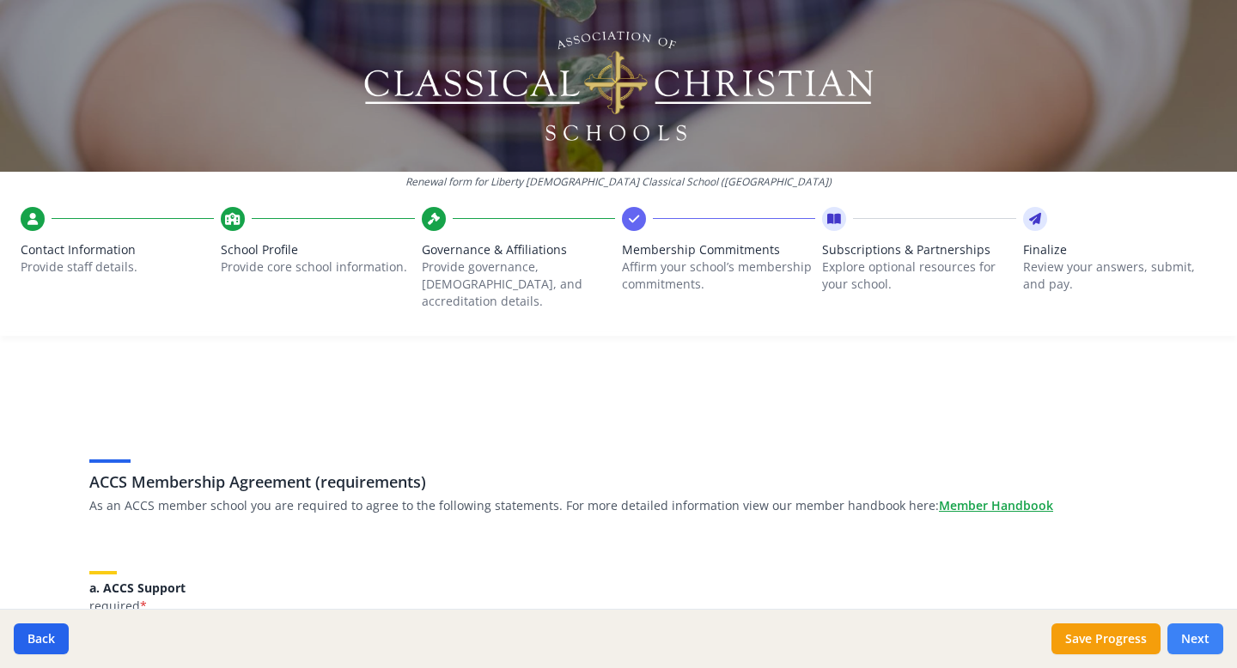
click at [1184, 638] on button "Next" at bounding box center [1196, 639] width 56 height 31
click at [1204, 631] on button "Next" at bounding box center [1196, 639] width 56 height 31
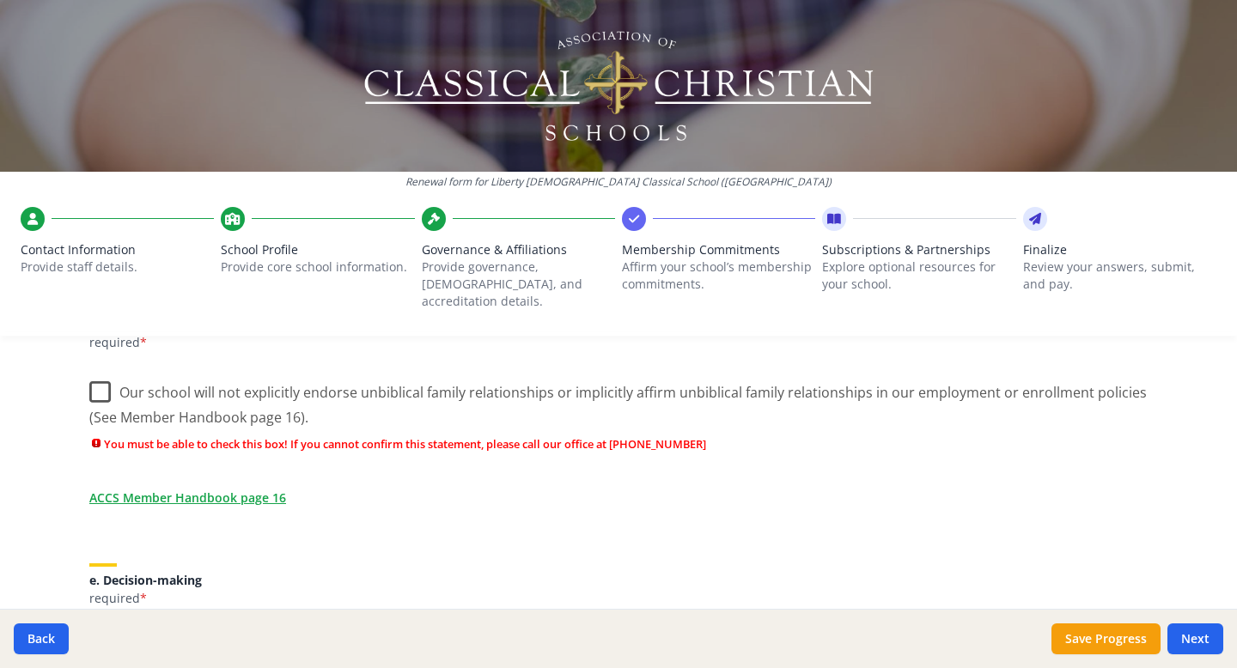
scroll to position [792, 0]
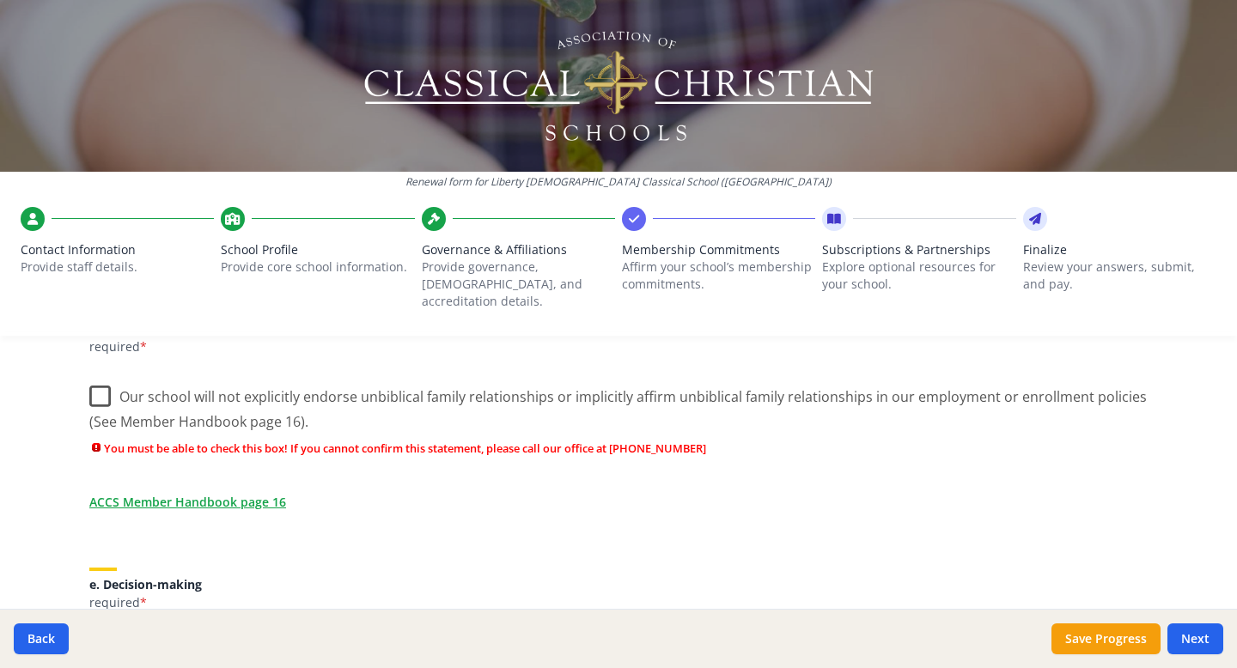
click at [101, 379] on label "Our school will not explicitly endorse unbiblical family relationships or impli…" at bounding box center [618, 404] width 1059 height 58
click at [0, 0] on input "Our school will not explicitly endorse unbiblical family relationships or impli…" at bounding box center [0, 0] width 0 height 0
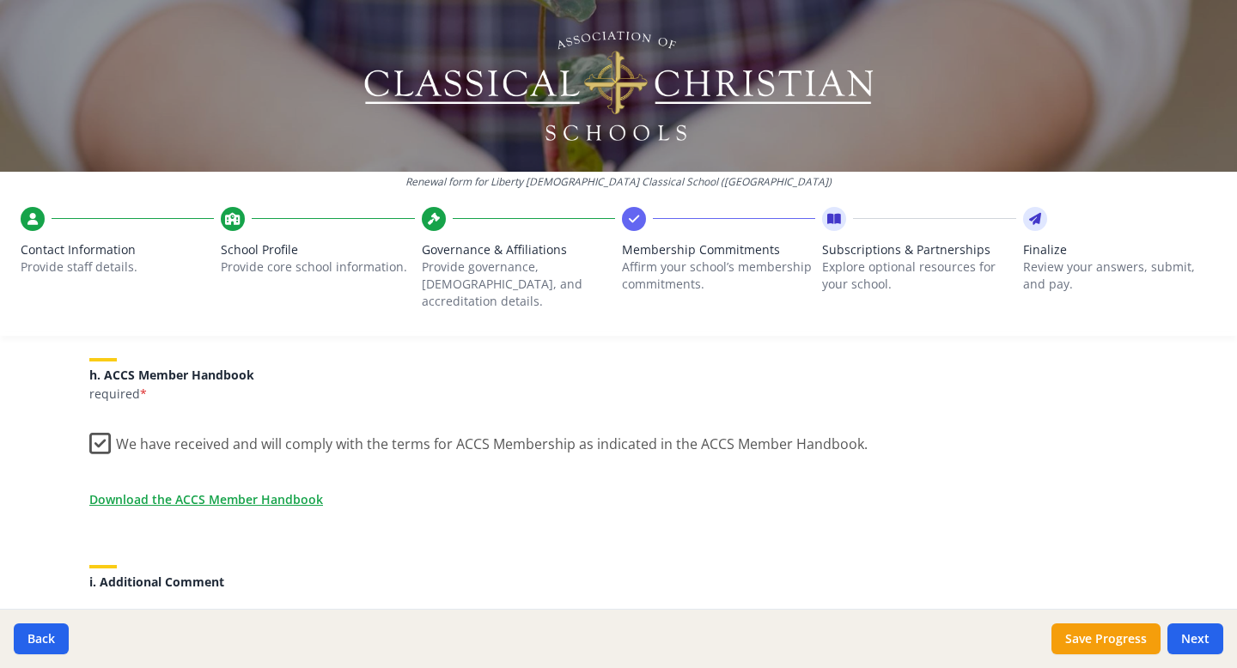
scroll to position [1493, 0]
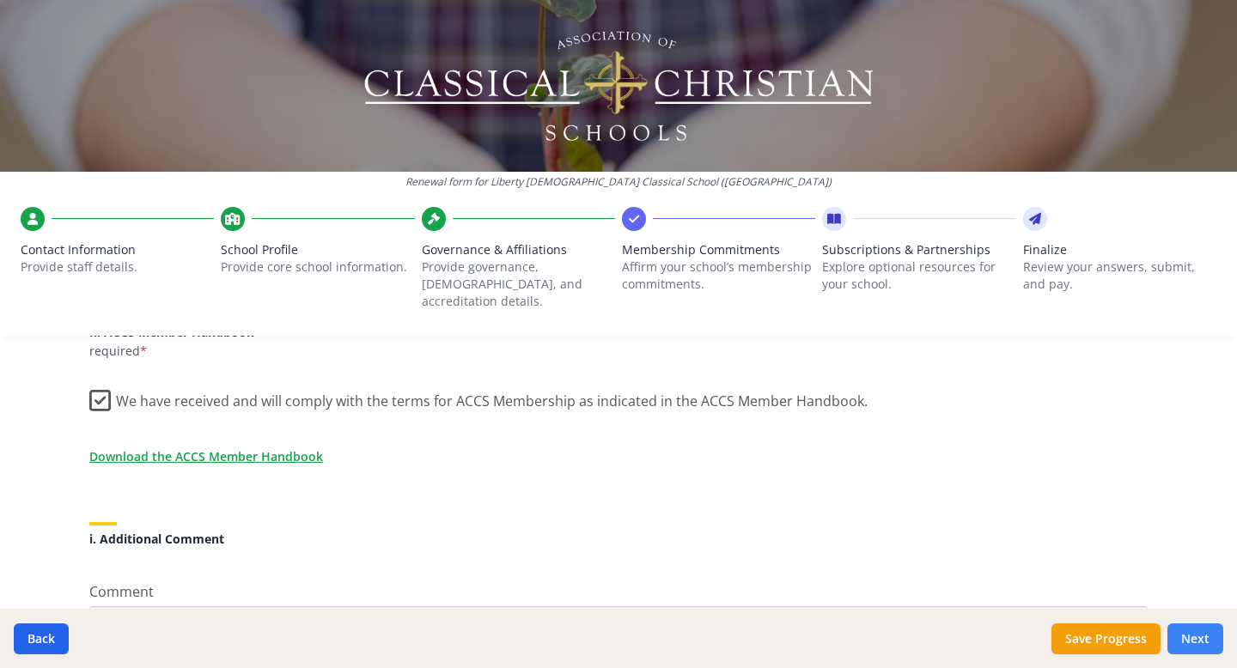
click at [1193, 636] on button "Next" at bounding box center [1196, 639] width 56 height 31
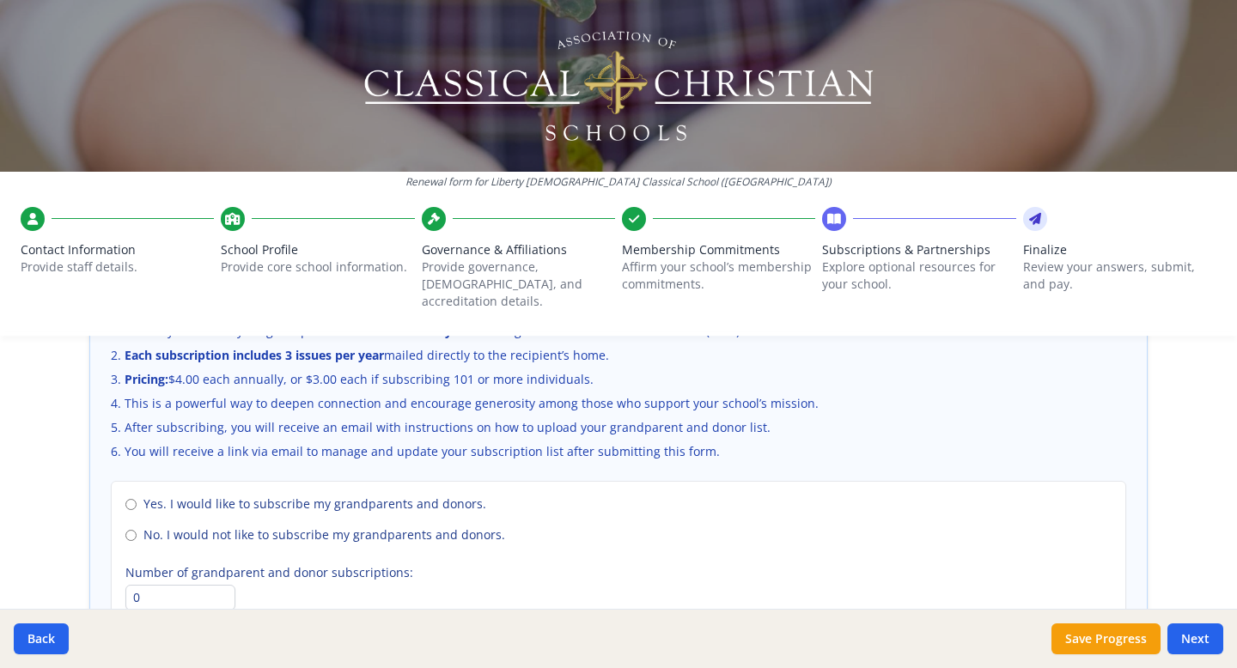
scroll to position [1187, 0]
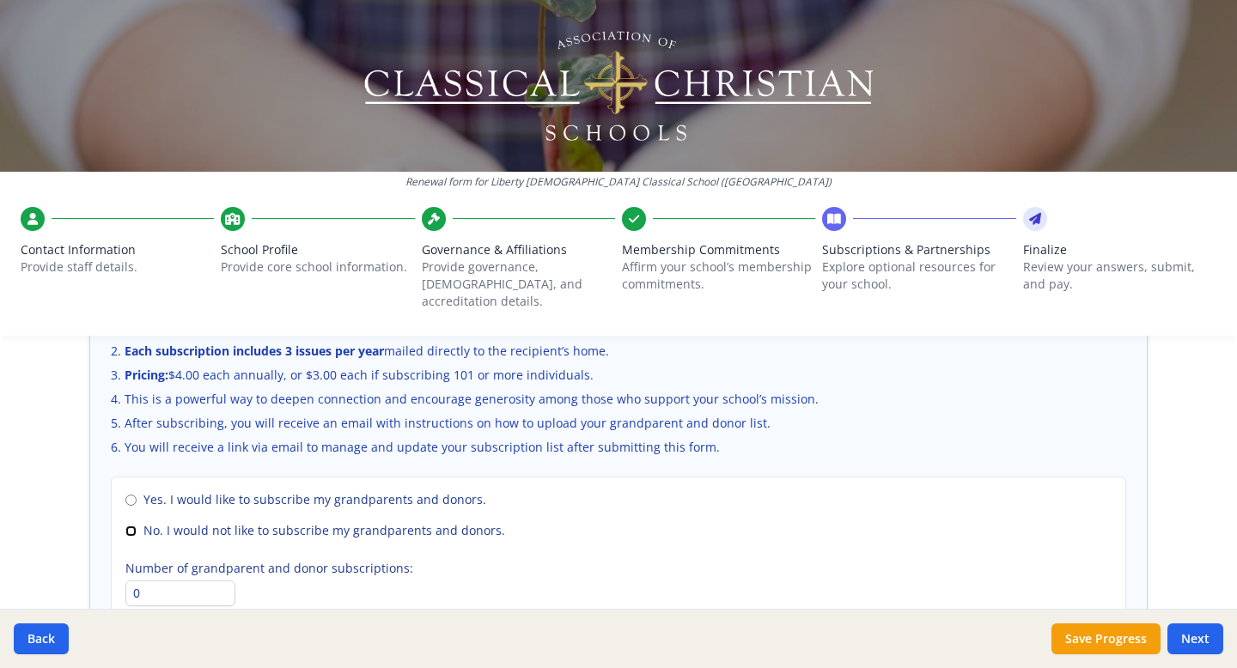
click at [131, 526] on input "No. I would not like to subscribe my grandparents and donors." at bounding box center [130, 531] width 11 height 11
radio input "true"
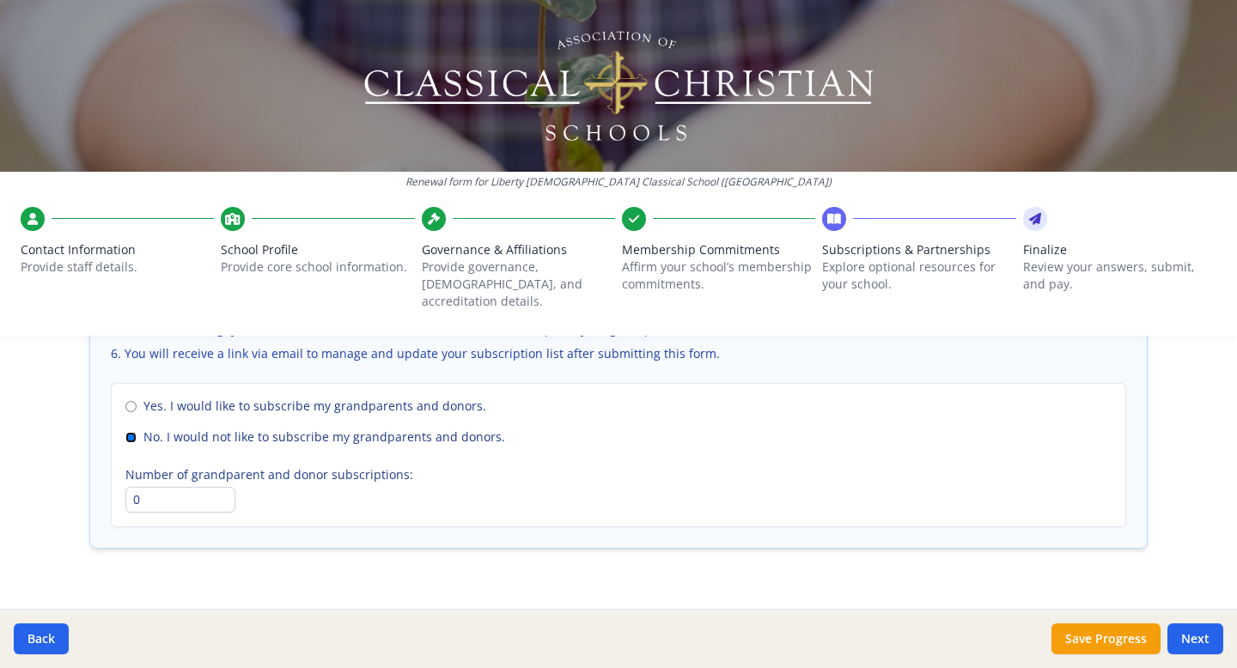
scroll to position [1295, 0]
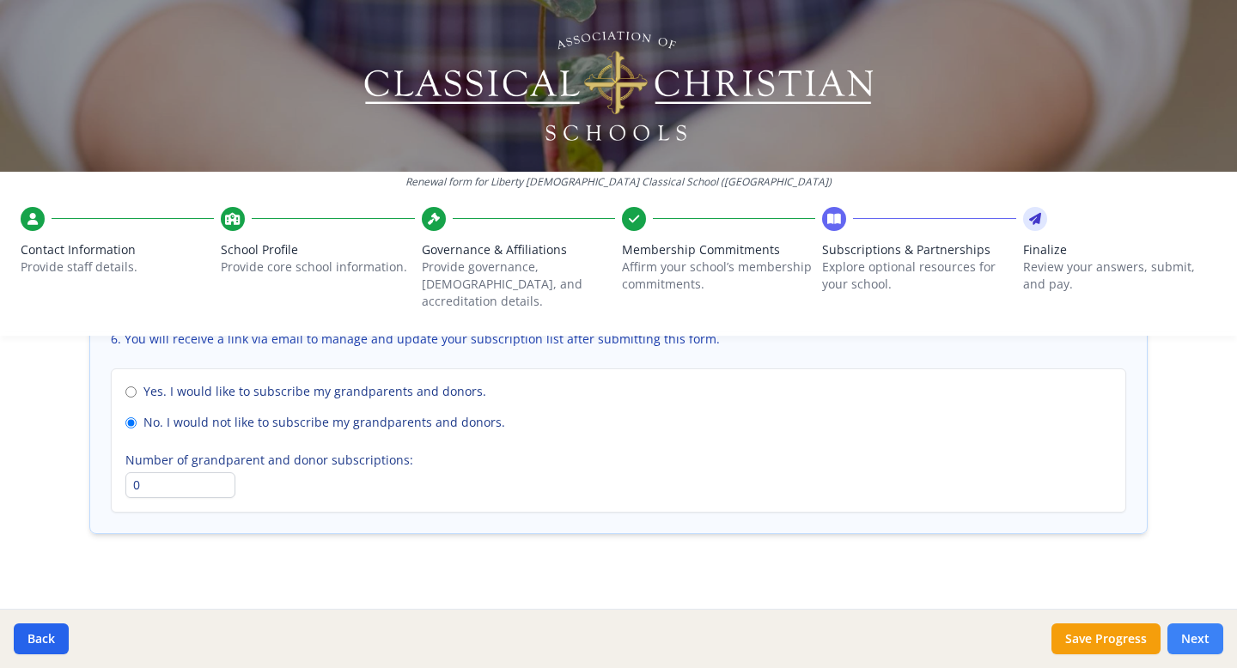
click at [1199, 639] on button "Next" at bounding box center [1196, 639] width 56 height 31
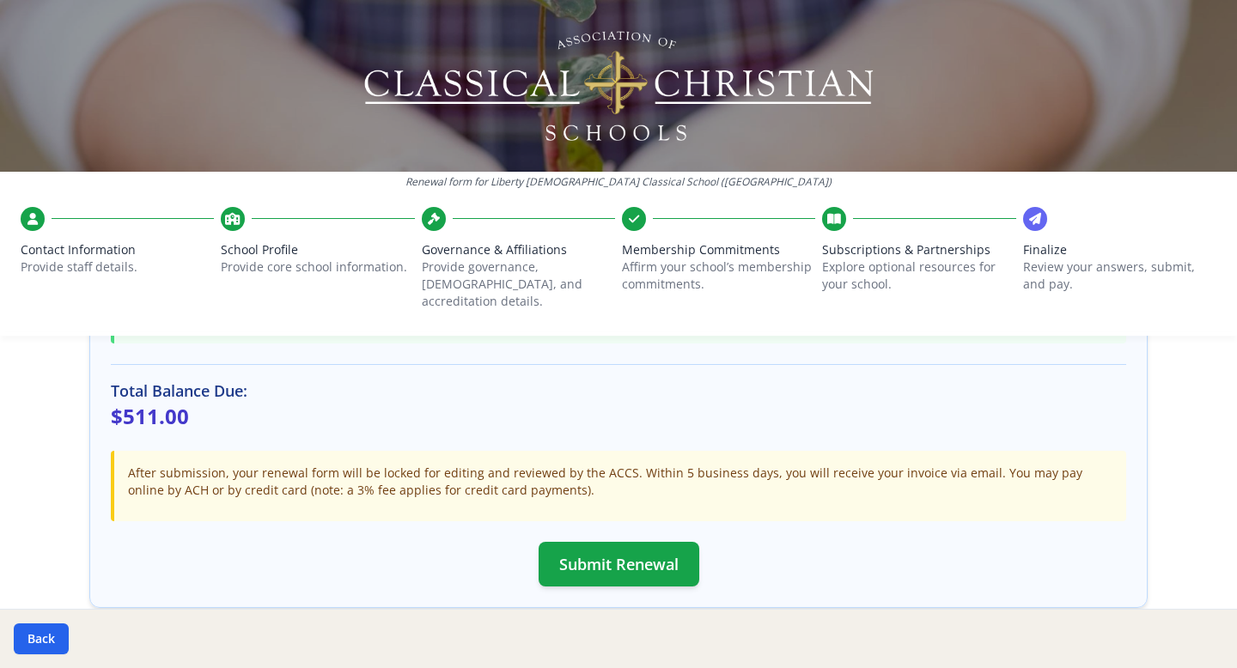
scroll to position [497, 0]
click at [648, 541] on button "Submit Renewal" at bounding box center [619, 562] width 161 height 45
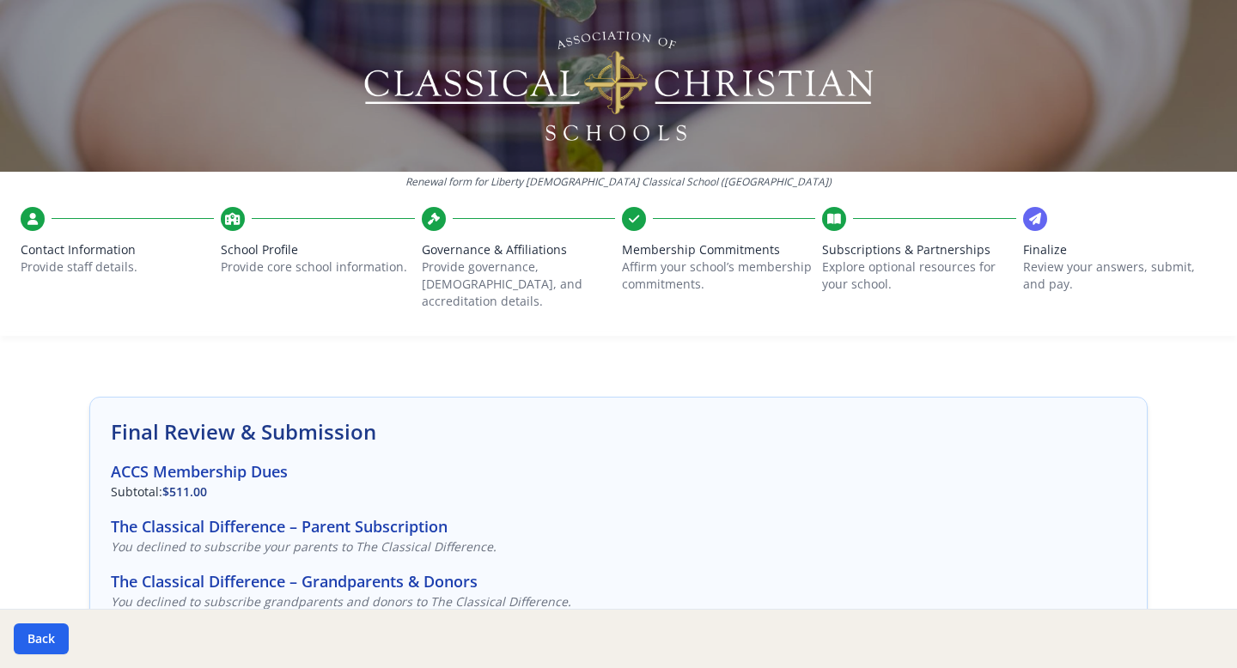
scroll to position [0, 0]
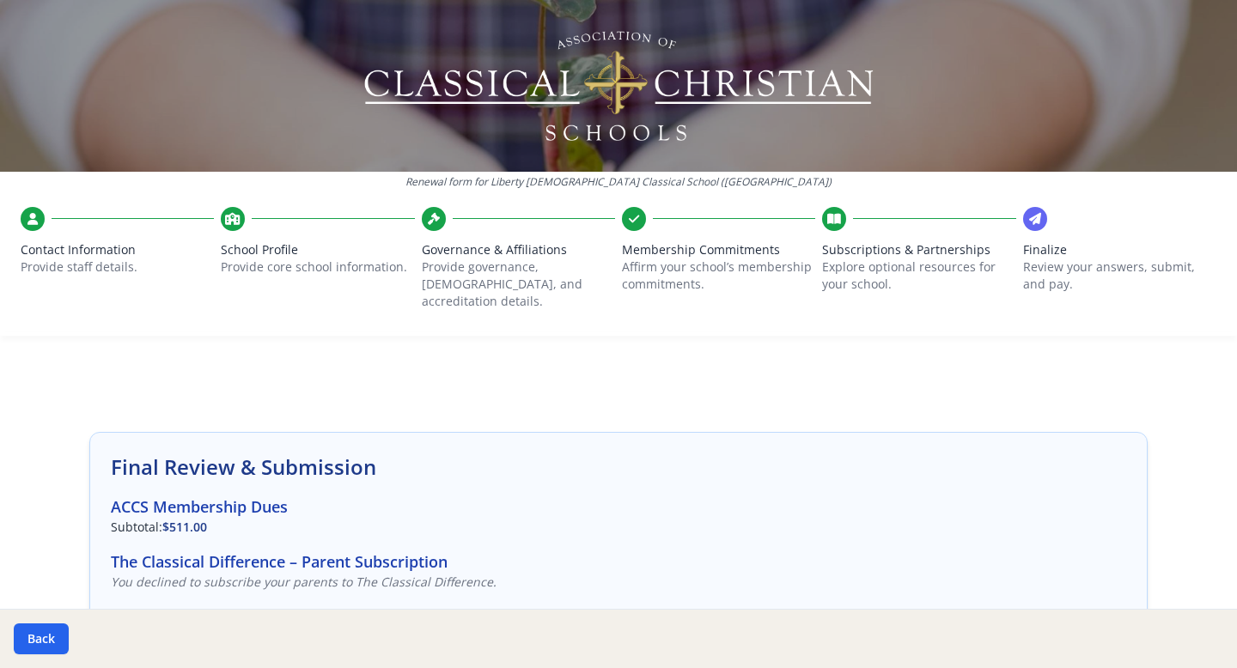
click at [233, 223] on icon at bounding box center [232, 218] width 15 height 17
click at [43, 639] on button "Back" at bounding box center [41, 639] width 55 height 31
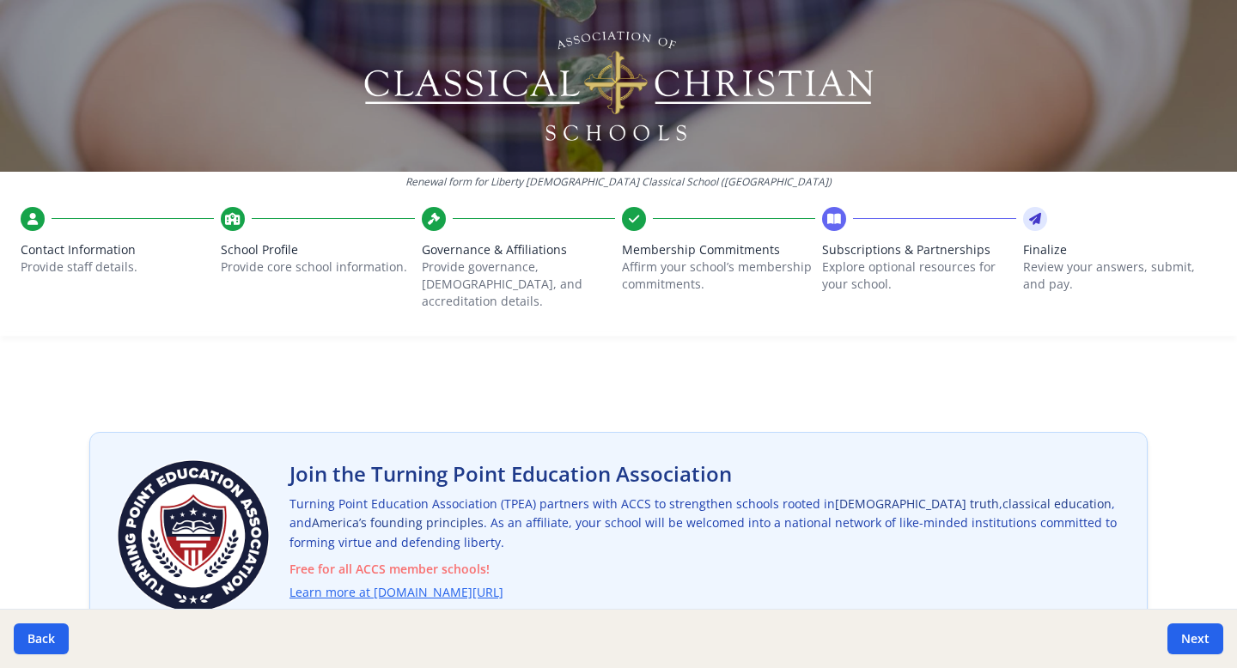
click at [235, 212] on icon at bounding box center [232, 218] width 15 height 17
click at [36, 647] on button "Back" at bounding box center [41, 639] width 55 height 31
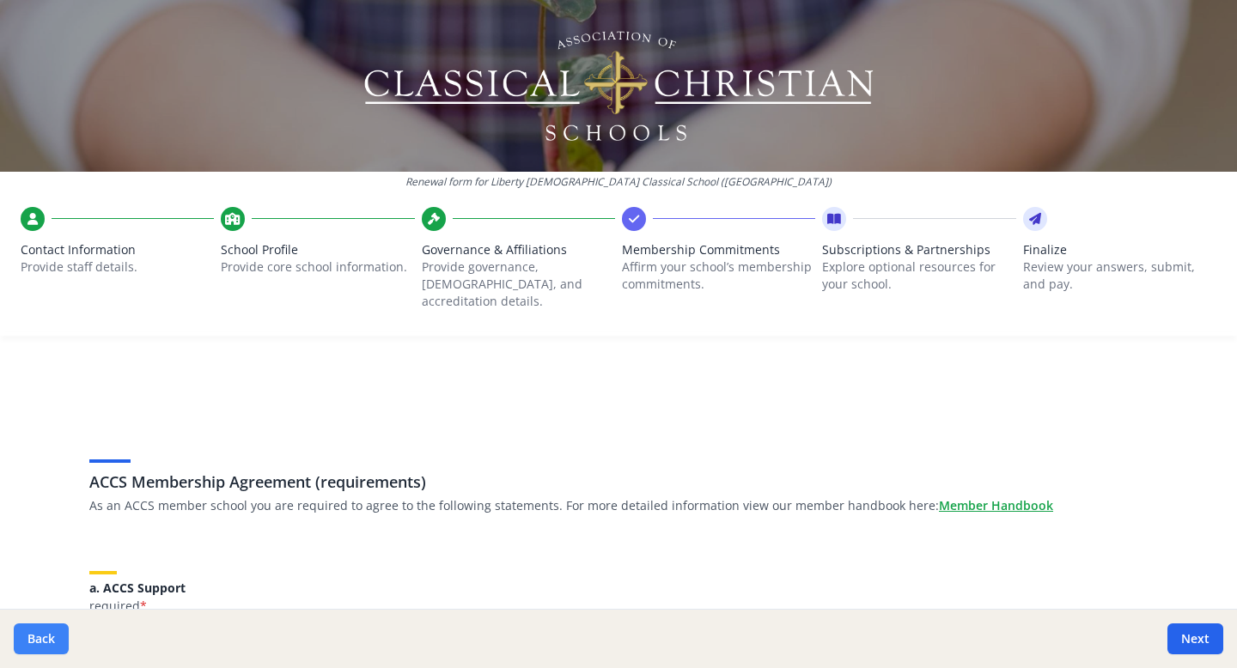
click at [36, 647] on button "Back" at bounding box center [41, 639] width 55 height 31
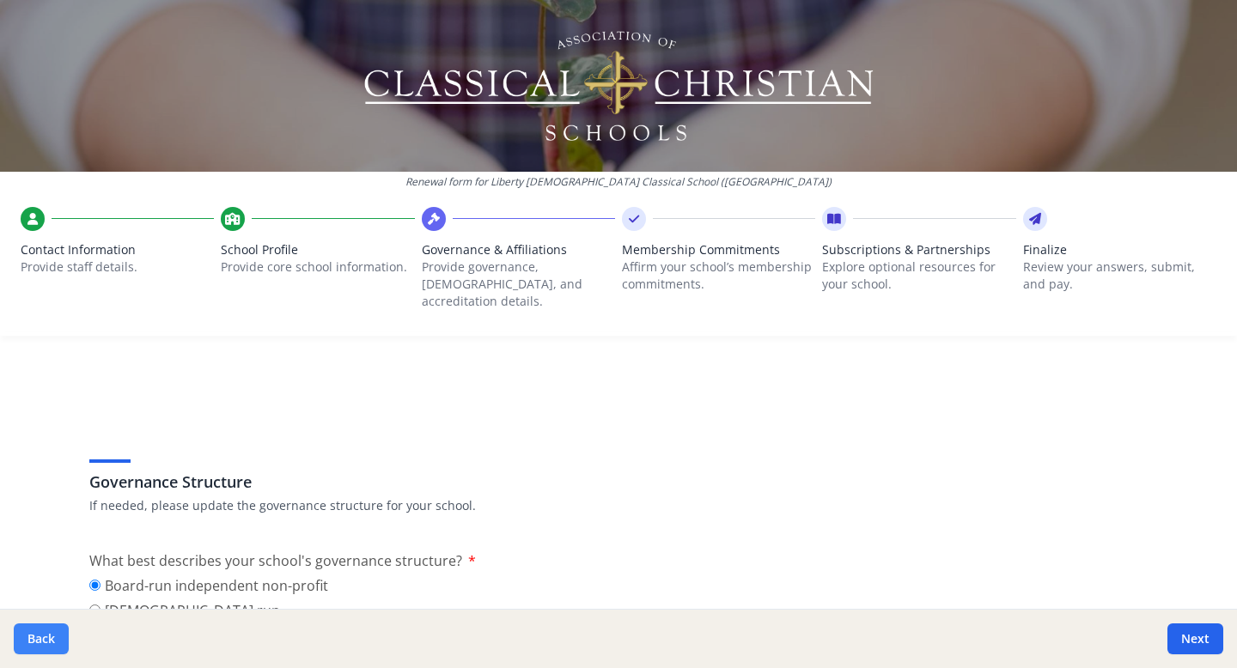
click at [36, 647] on button "Back" at bounding box center [41, 639] width 55 height 31
type input "[PHONE_NUMBER]"
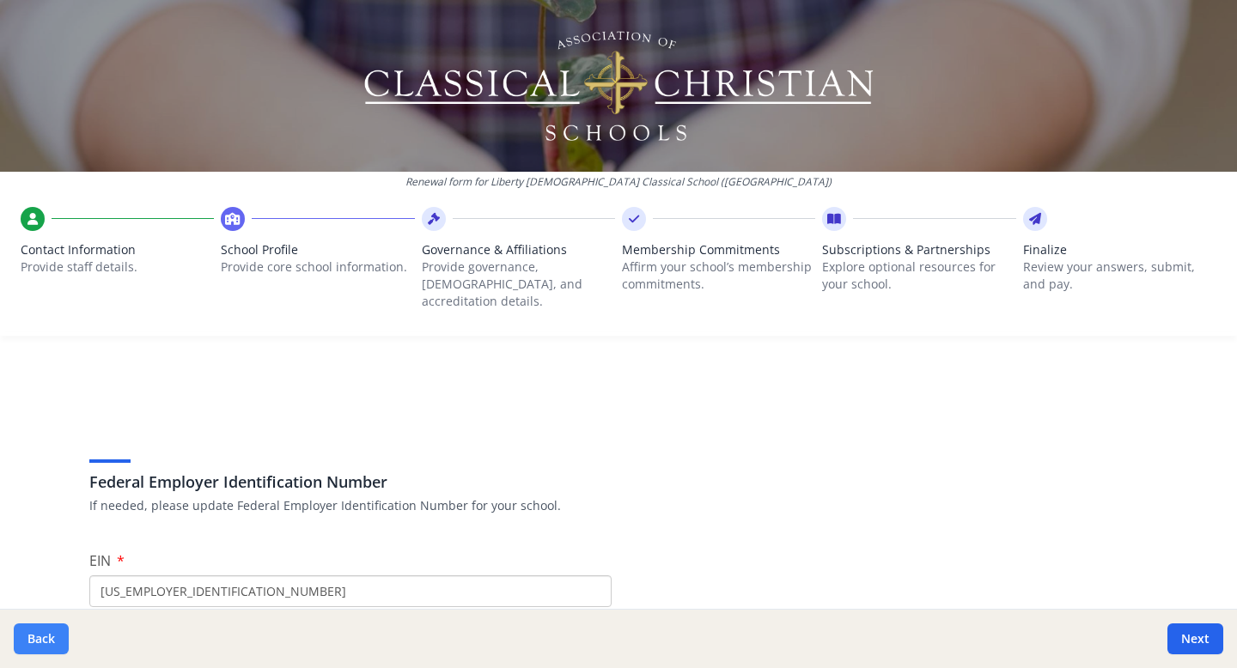
click at [36, 647] on button "Back" at bounding box center [41, 639] width 55 height 31
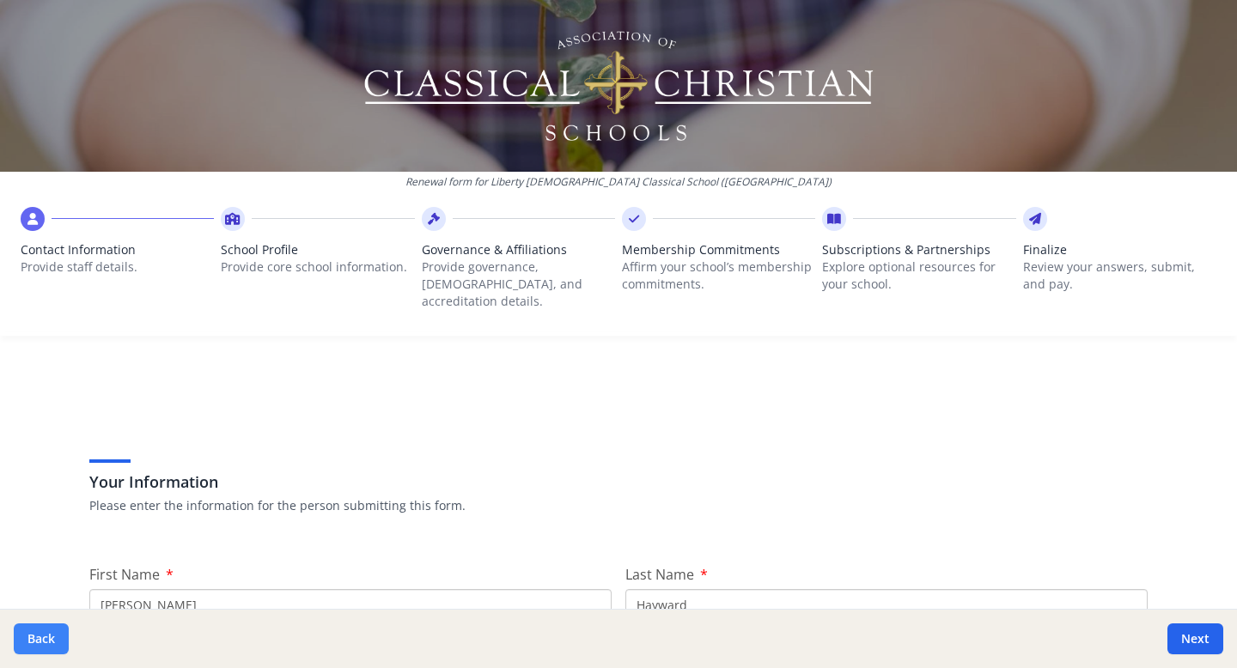
click at [36, 647] on button "Back" at bounding box center [41, 639] width 55 height 31
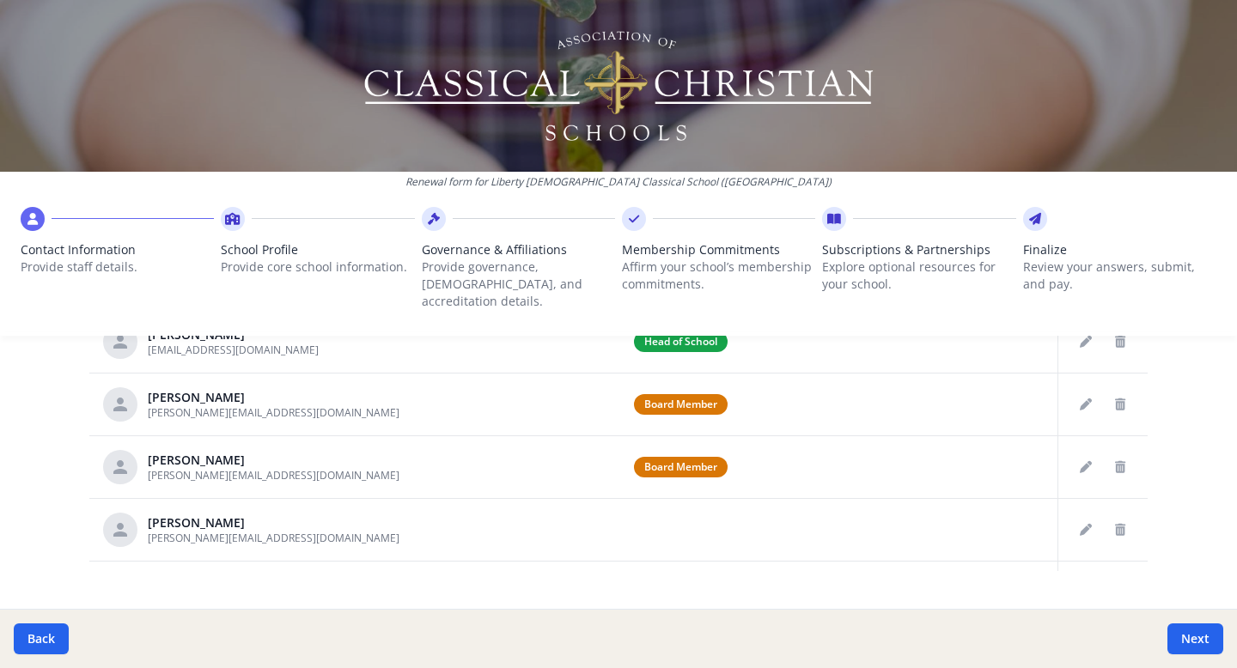
scroll to position [1010, 0]
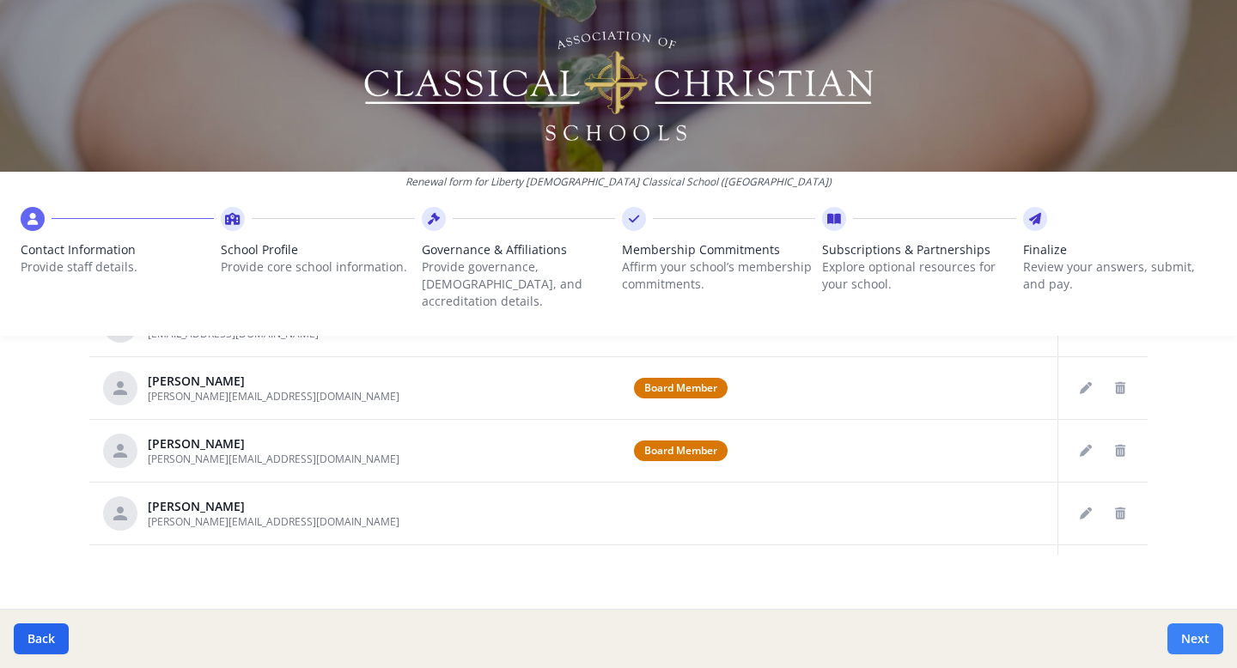
click at [1197, 638] on button "Next" at bounding box center [1196, 639] width 56 height 31
type input "[PHONE_NUMBER]"
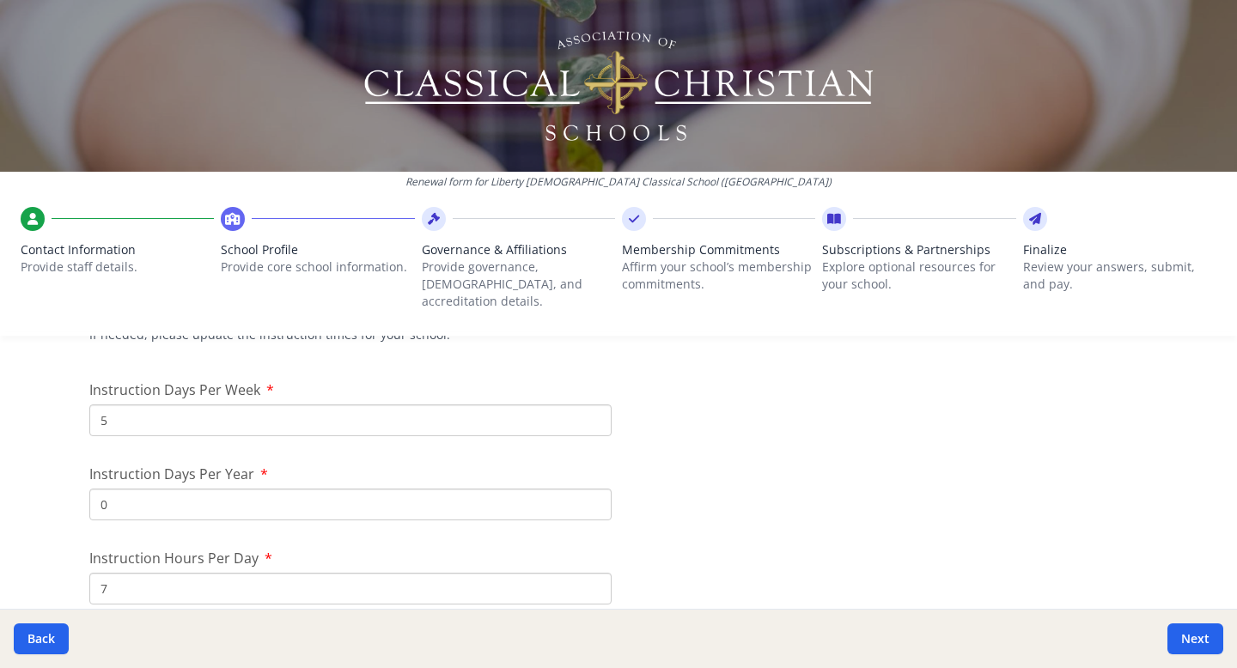
scroll to position [1445, 0]
click at [210, 491] on input "0" at bounding box center [350, 507] width 522 height 32
type input "169"
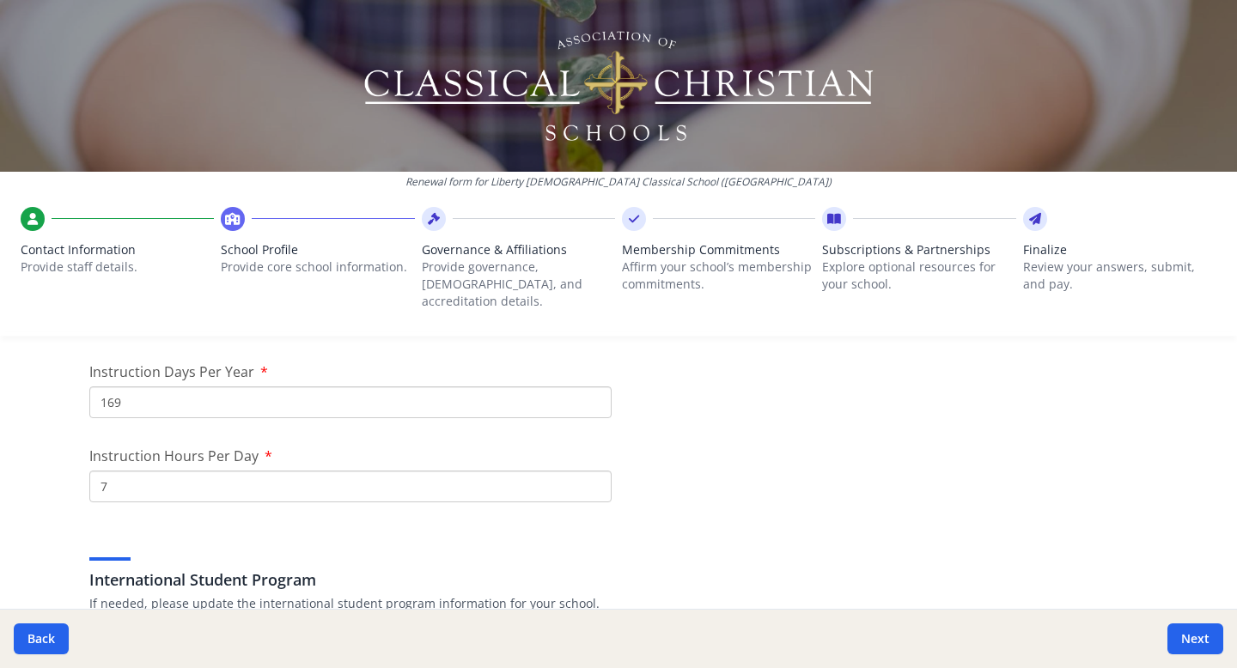
scroll to position [1555, 0]
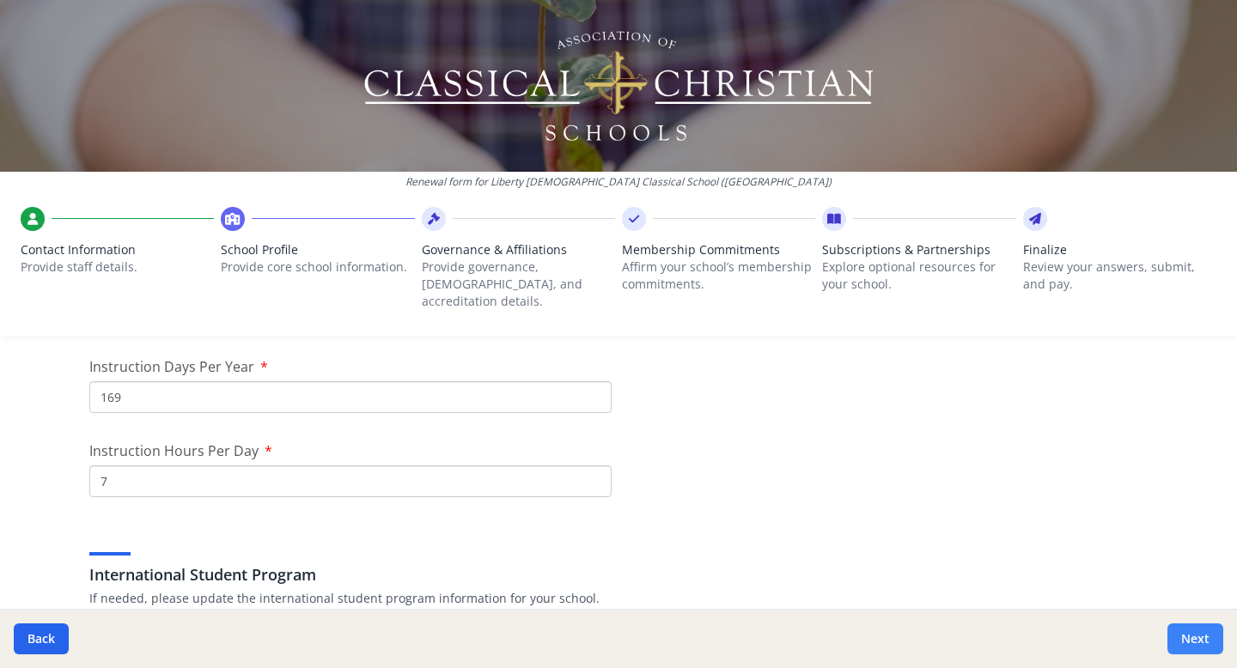
click at [1199, 636] on button "Next" at bounding box center [1196, 639] width 56 height 31
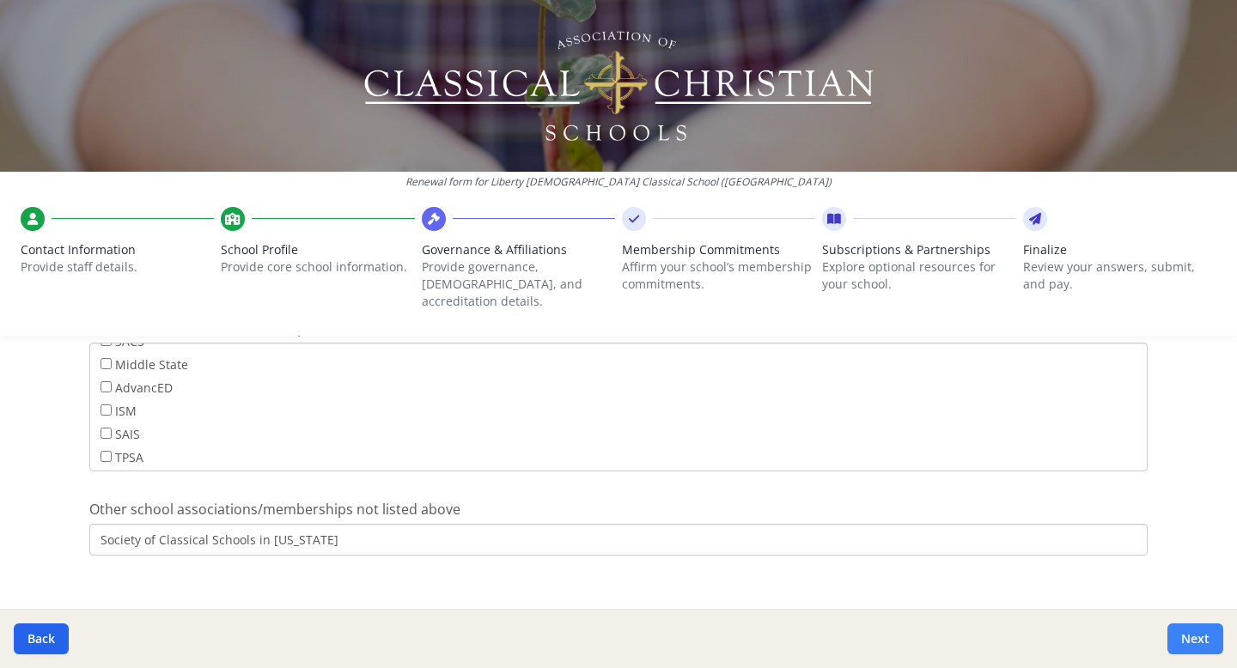
click at [1199, 636] on button "Next" at bounding box center [1196, 639] width 56 height 31
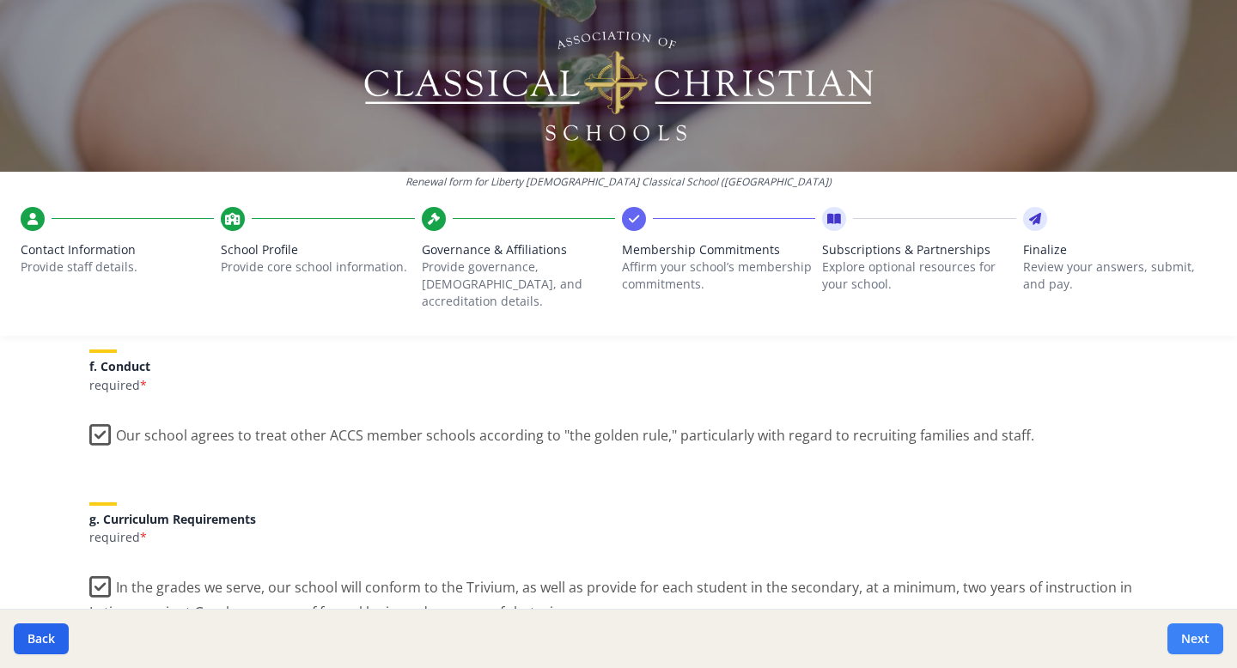
click at [1199, 636] on button "Next" at bounding box center [1196, 639] width 56 height 31
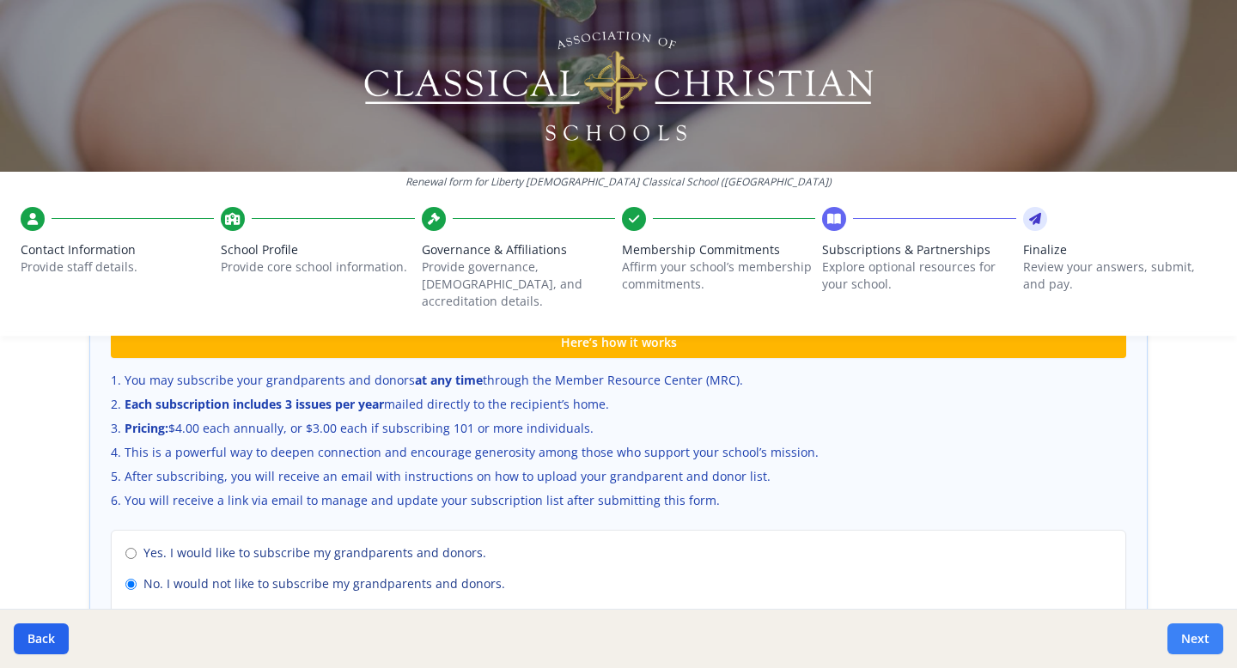
click at [1199, 636] on button "Next" at bounding box center [1196, 639] width 56 height 31
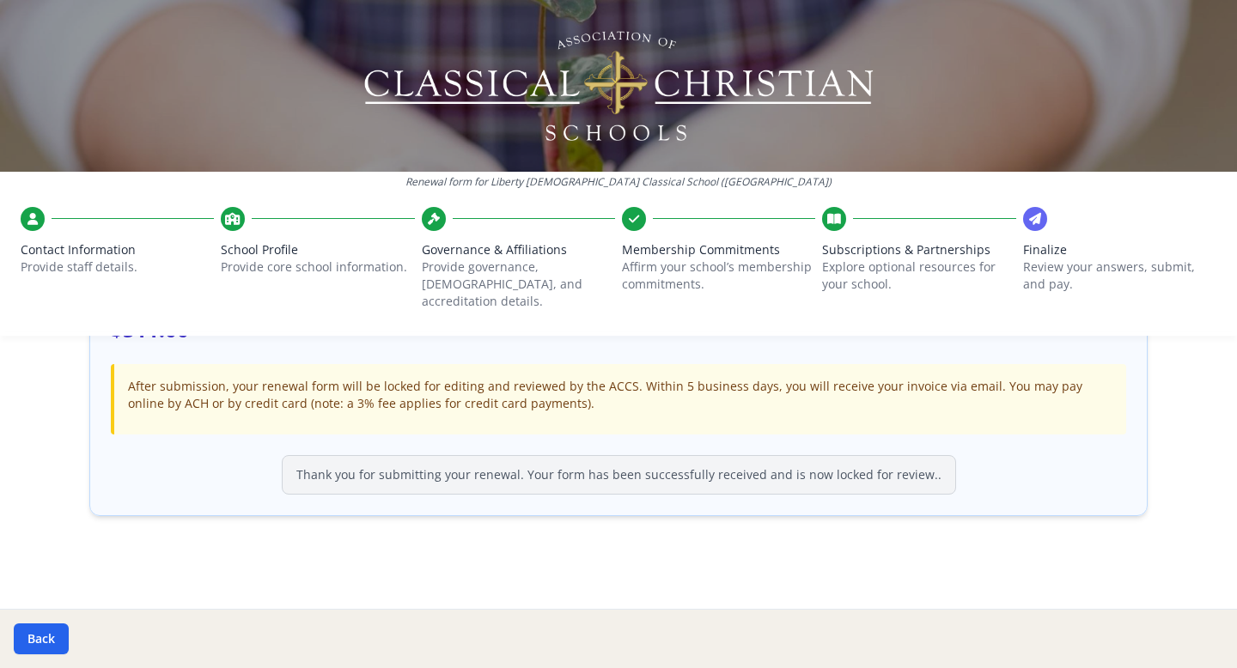
scroll to position [564, 0]
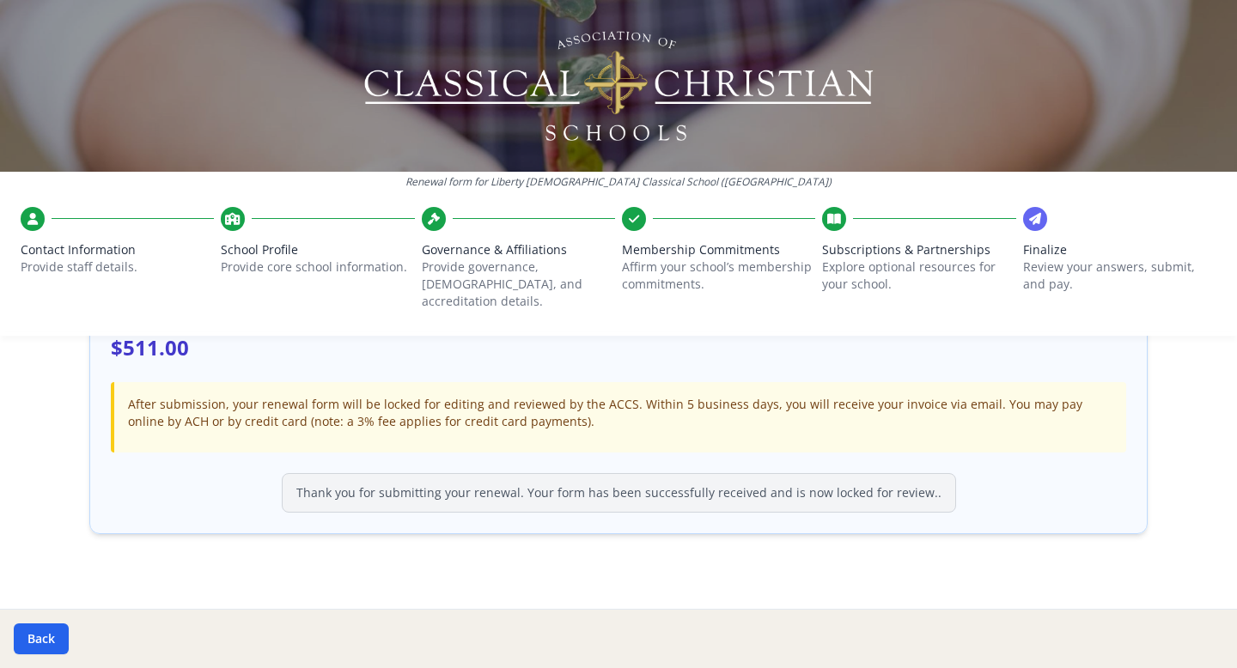
click at [711, 476] on div "Thank you for submitting your renewal. Your form has been successfully received…" at bounding box center [619, 493] width 674 height 40
